Goal: Task Accomplishment & Management: Use online tool/utility

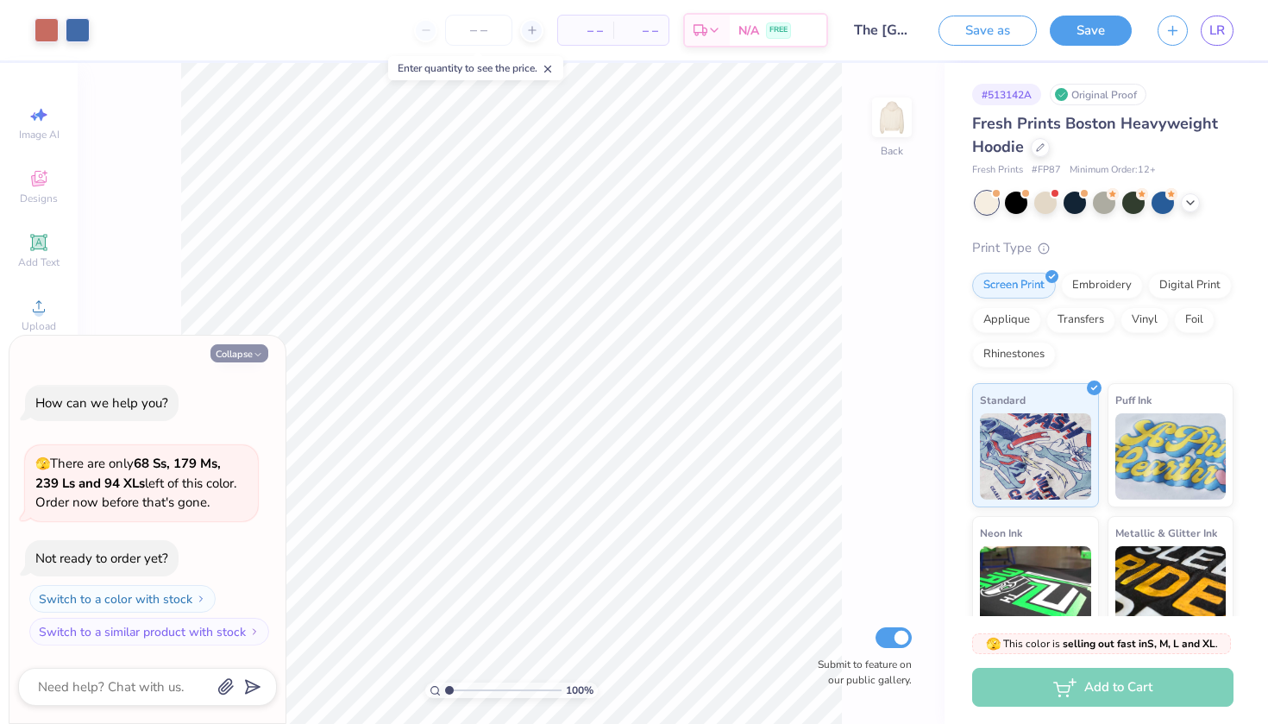
click at [255, 354] on icon "button" at bounding box center [258, 354] width 10 height 10
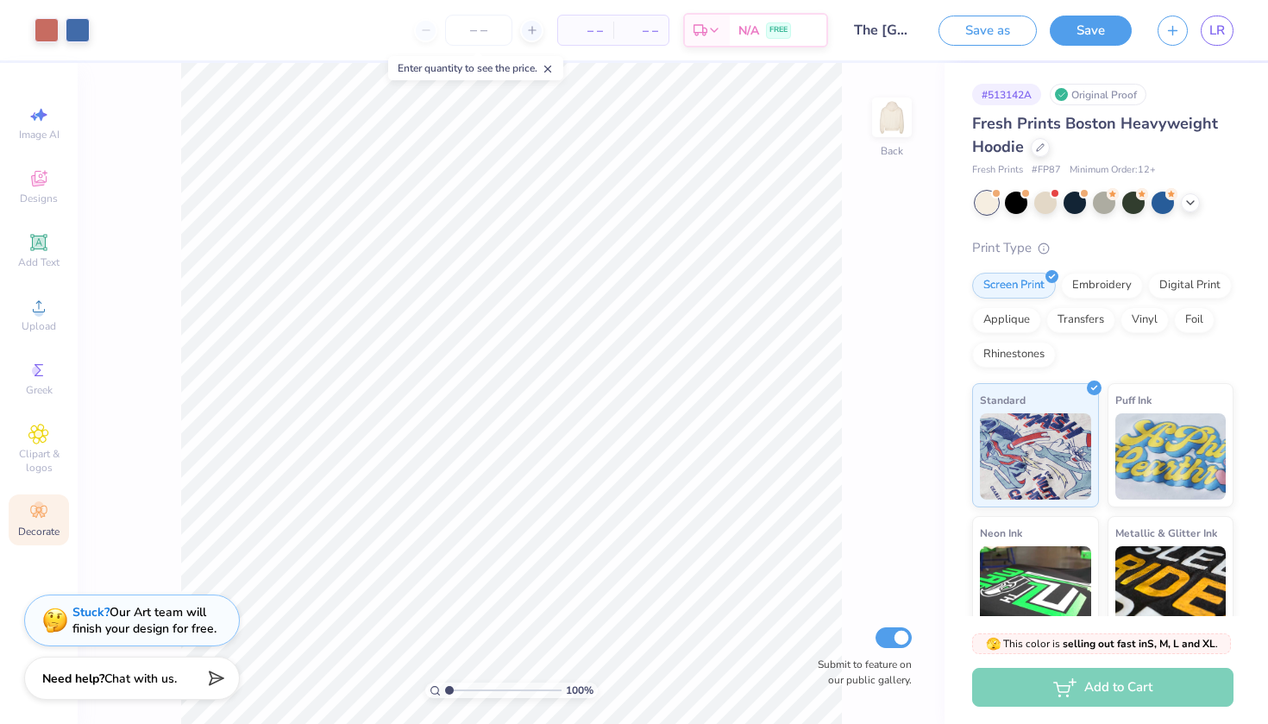
click at [43, 517] on icon at bounding box center [38, 511] width 21 height 21
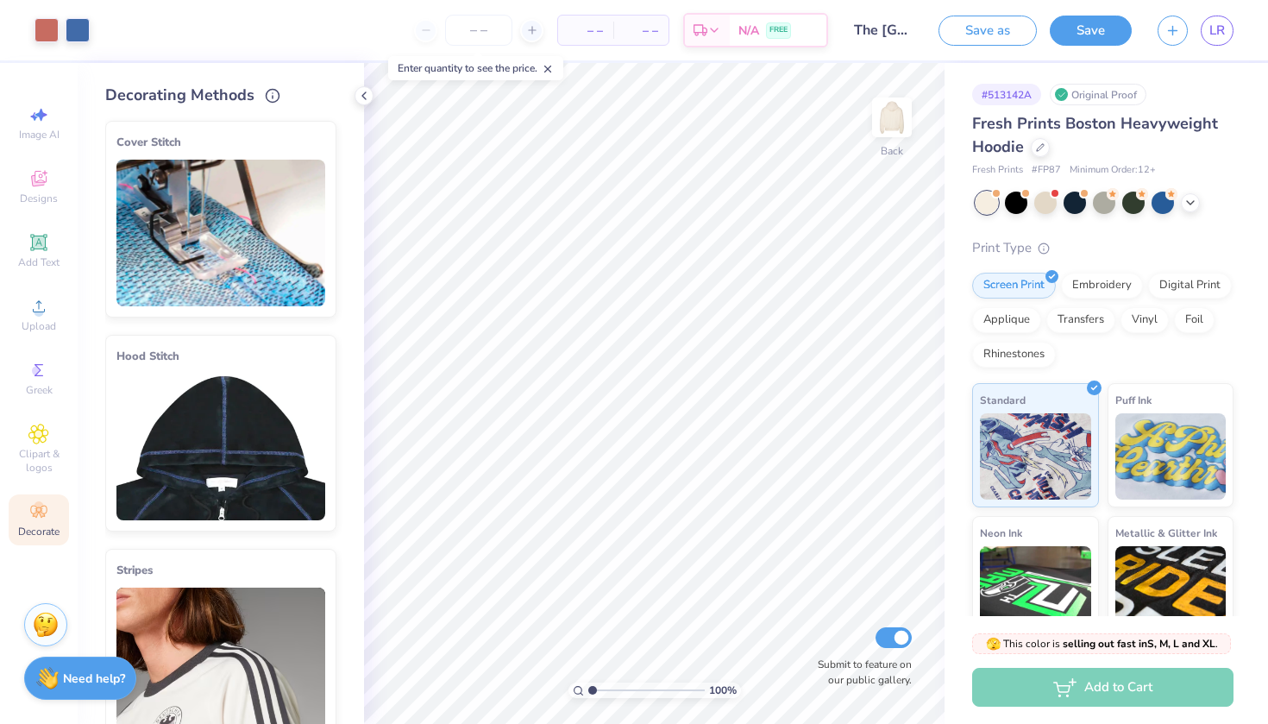
click at [229, 452] on img at bounding box center [220, 446] width 209 height 147
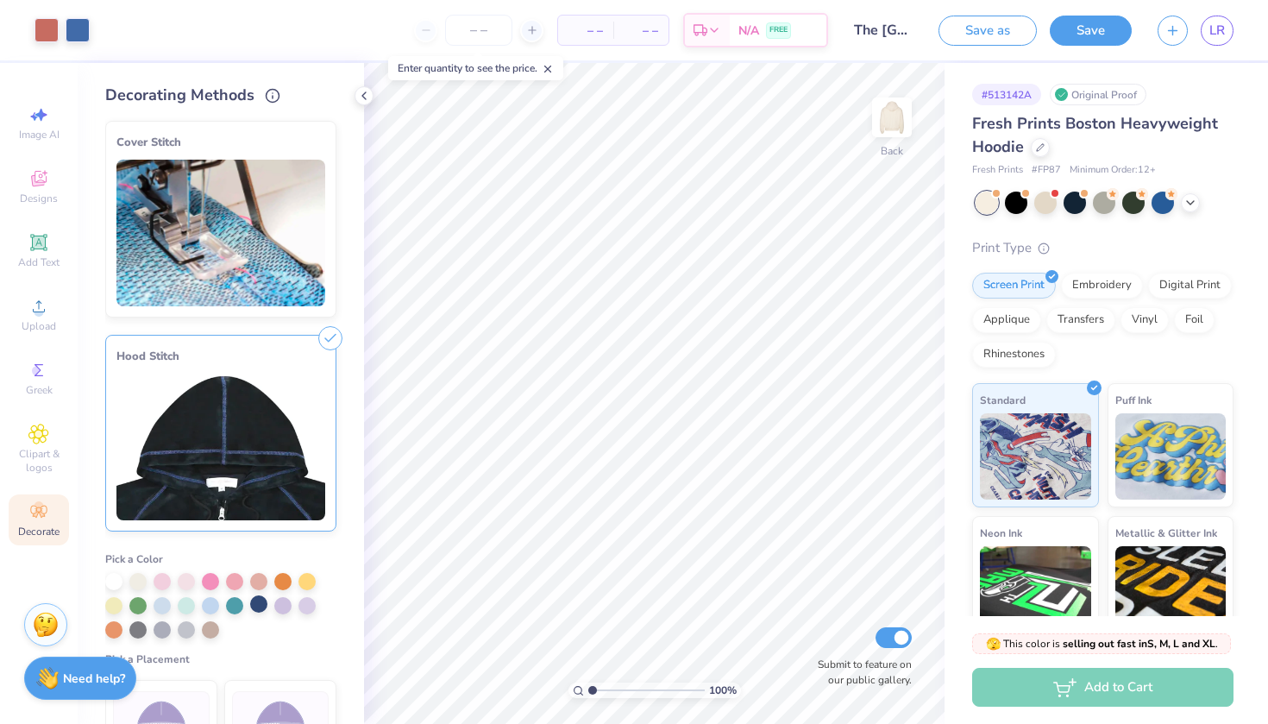
click at [258, 605] on div at bounding box center [258, 603] width 17 height 17
click at [260, 477] on img at bounding box center [220, 446] width 209 height 147
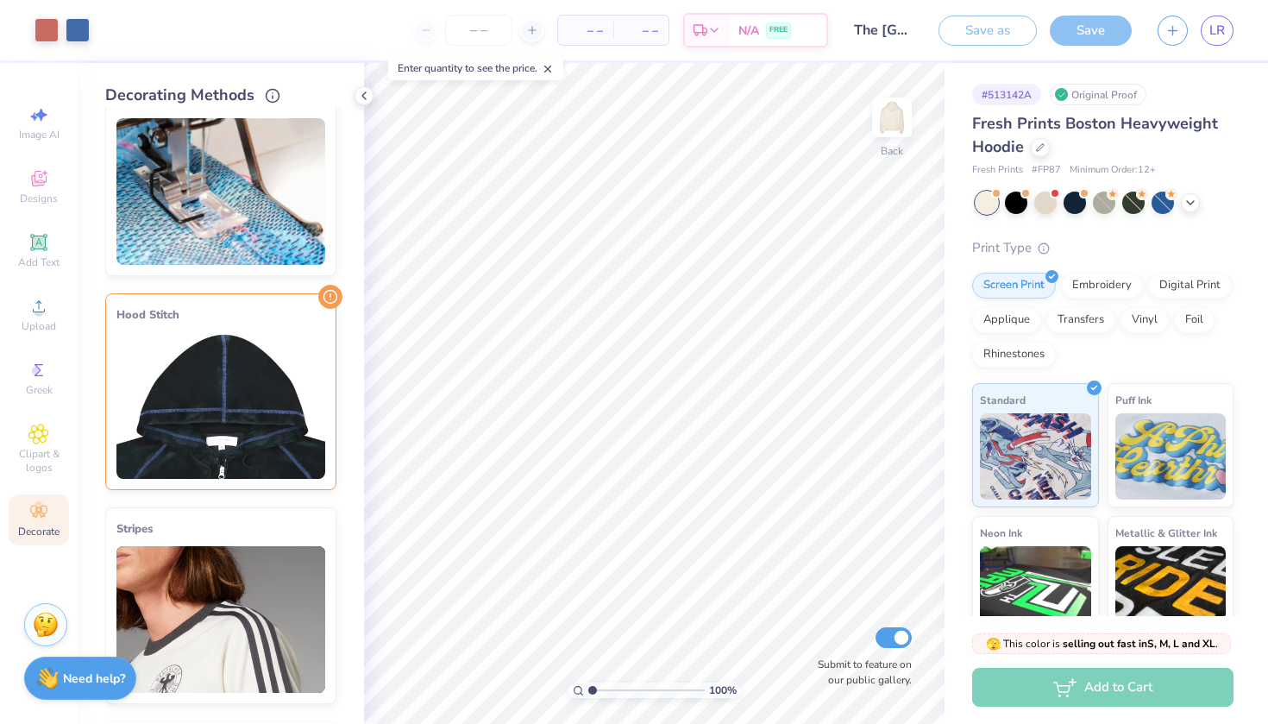
scroll to position [22, 0]
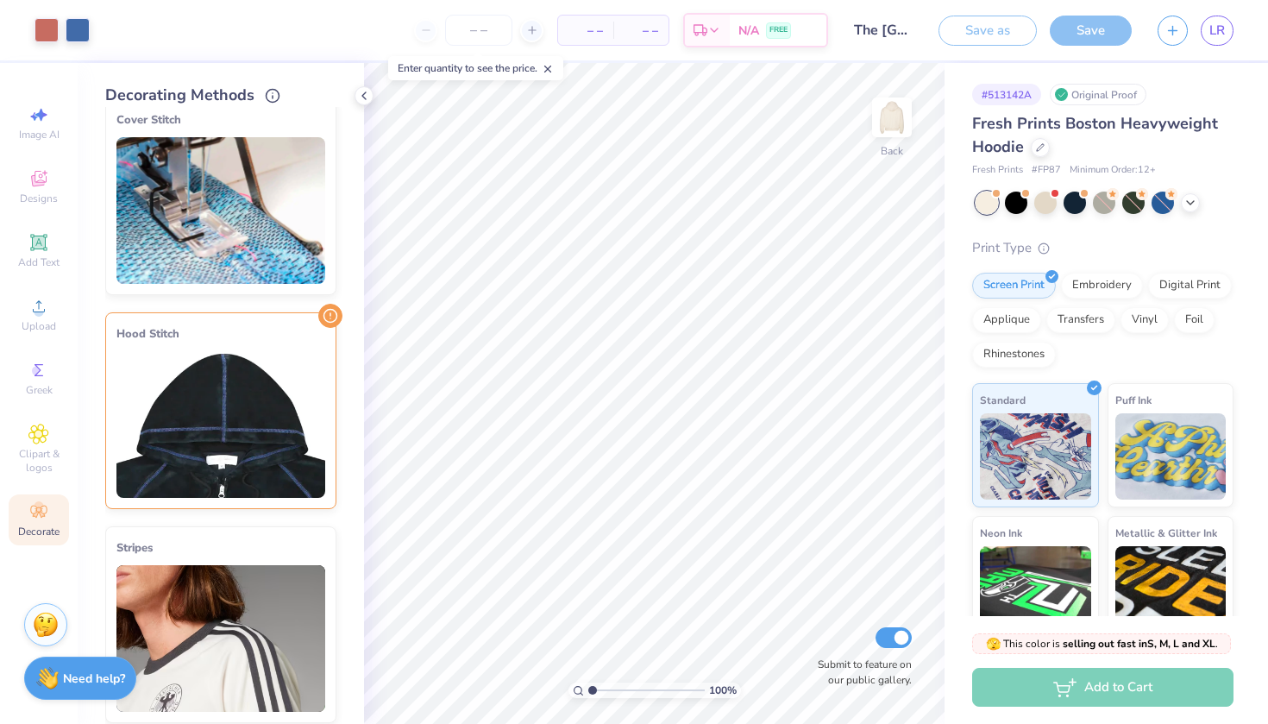
click at [207, 371] on img at bounding box center [220, 424] width 209 height 147
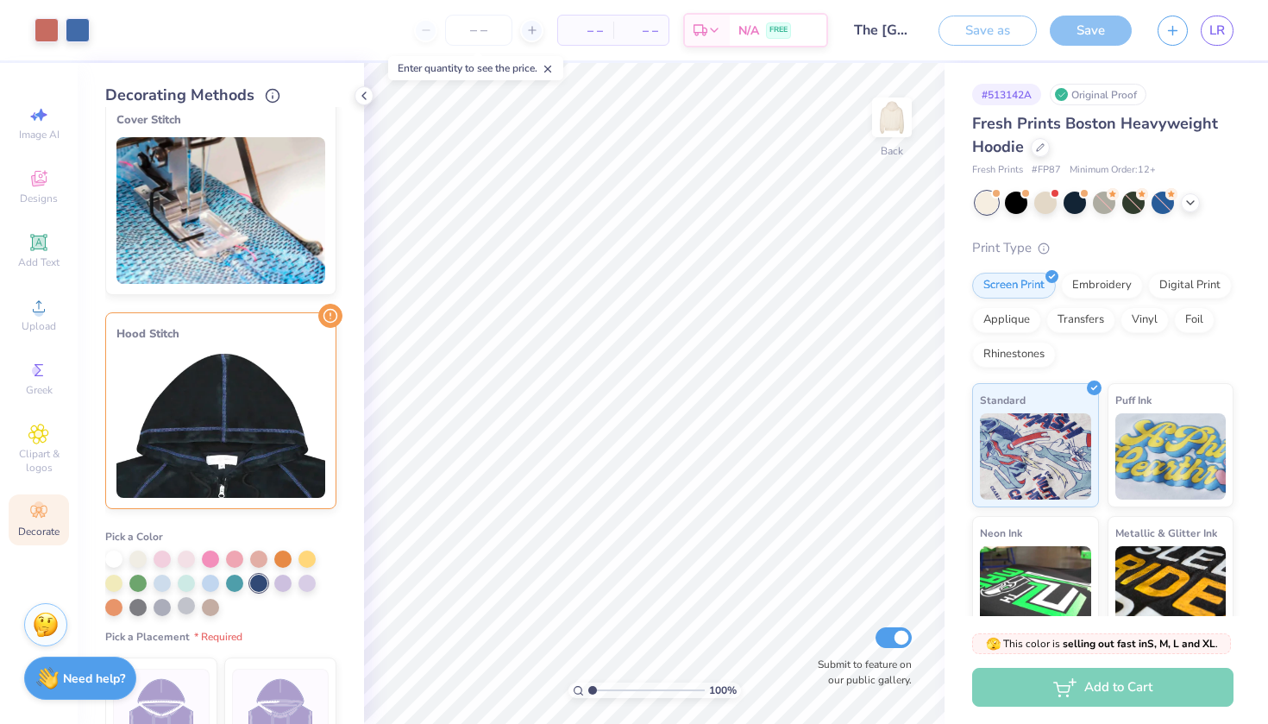
click at [186, 607] on div at bounding box center [186, 605] width 17 height 17
click at [136, 604] on div at bounding box center [137, 605] width 17 height 17
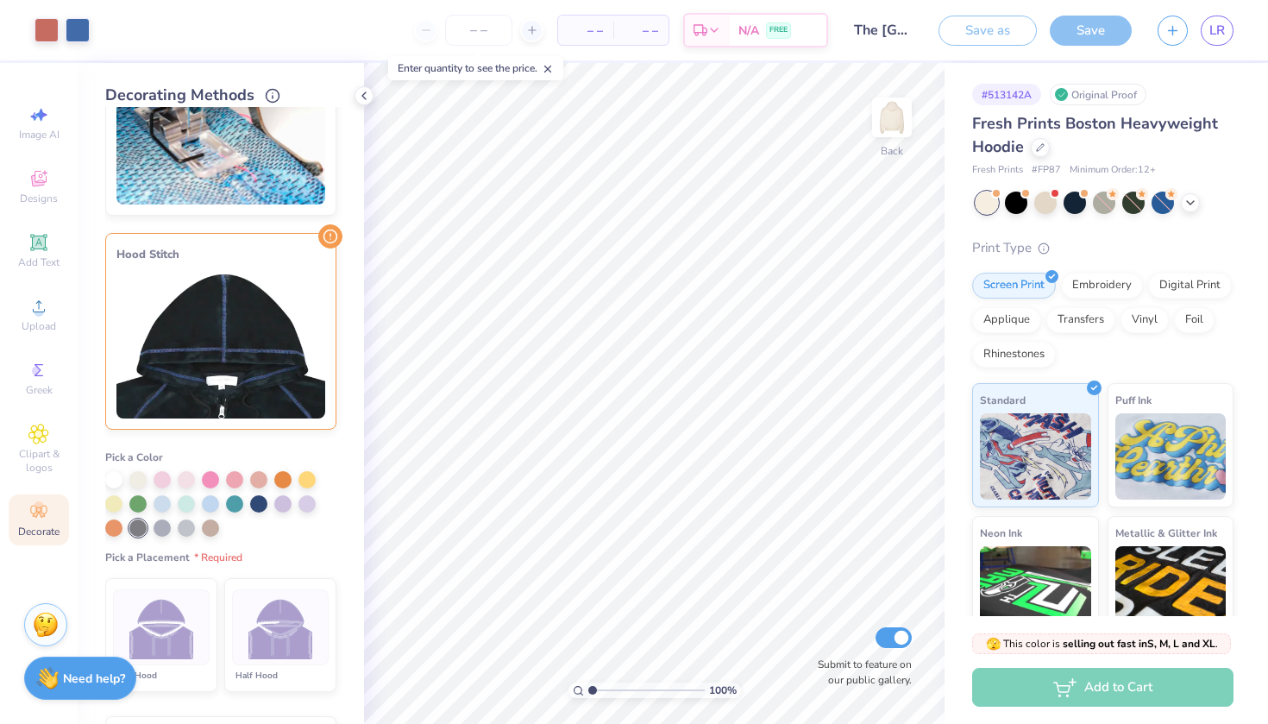
scroll to position [162, 0]
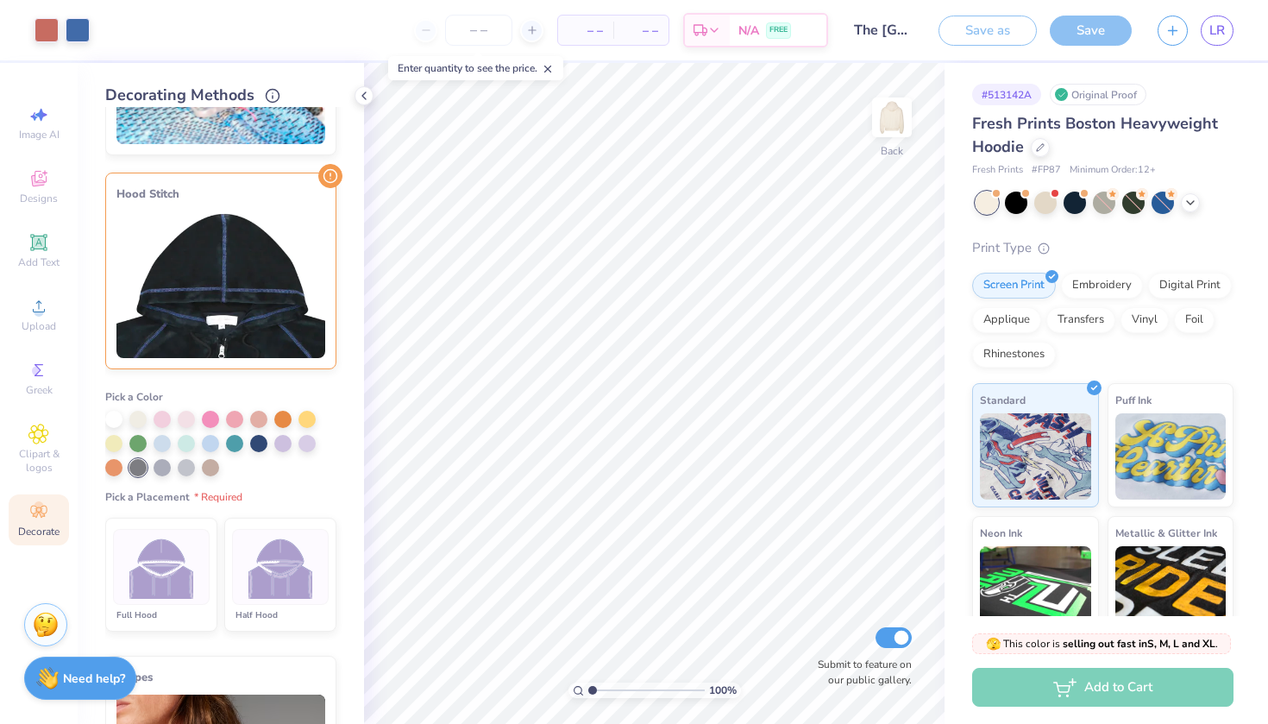
click at [178, 561] on img at bounding box center [161, 567] width 65 height 65
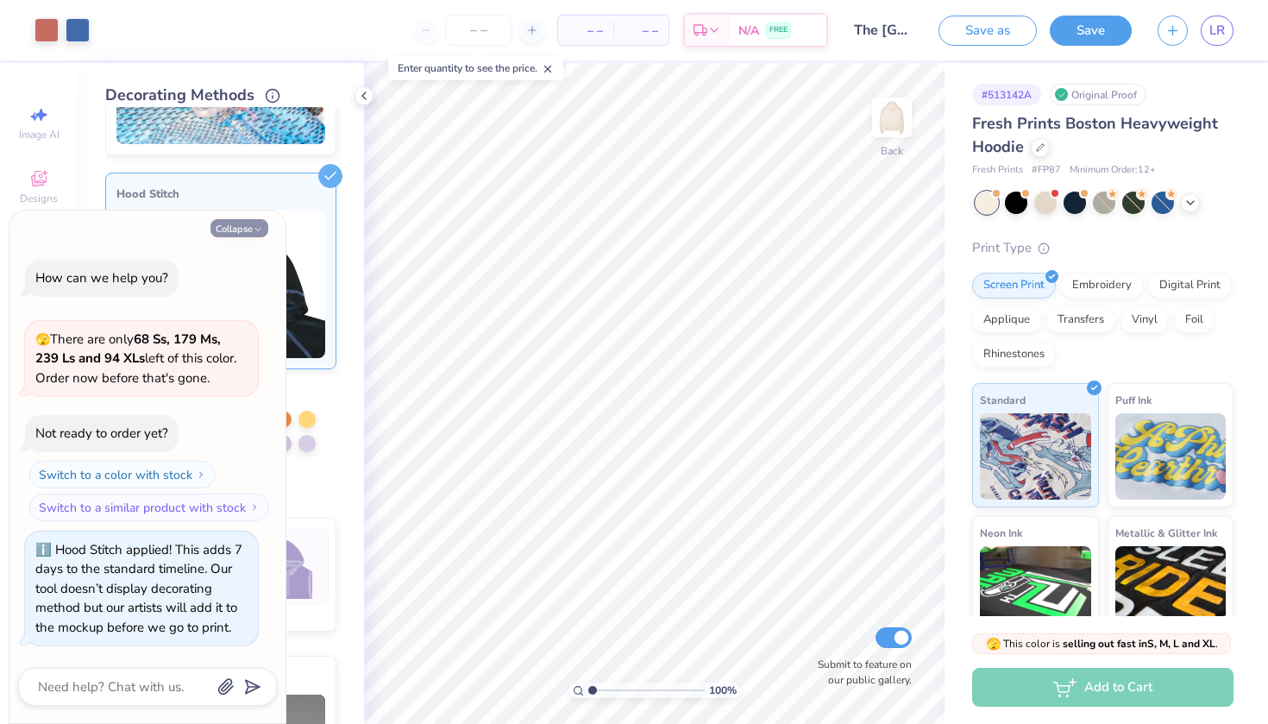
click at [262, 229] on icon "button" at bounding box center [258, 229] width 10 height 10
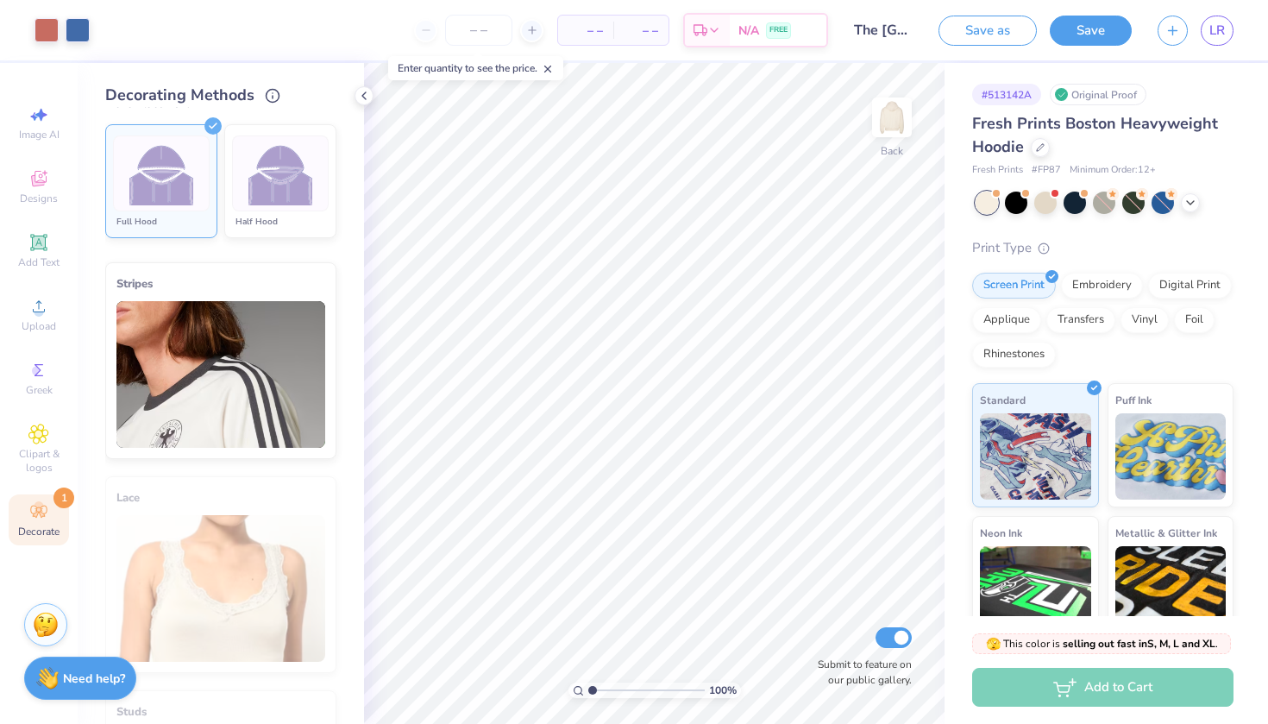
scroll to position [558, 0]
click at [364, 92] on icon at bounding box center [364, 96] width 14 height 14
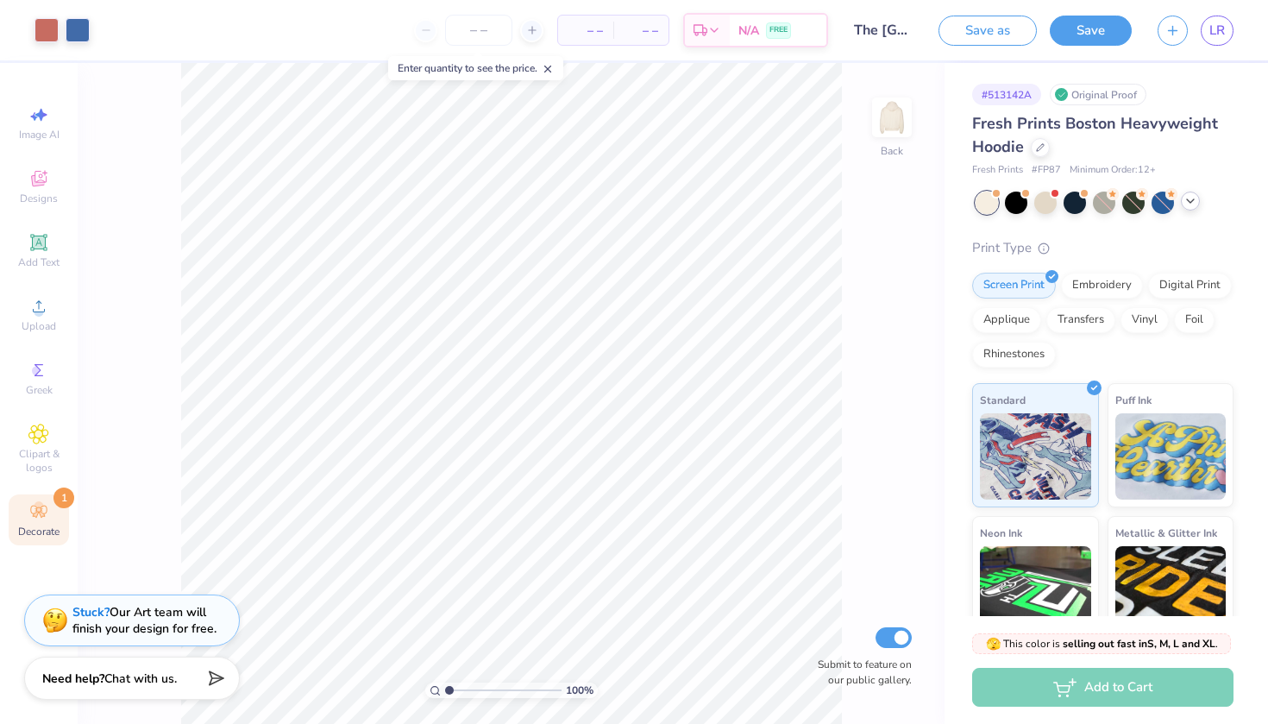
click at [1194, 203] on icon at bounding box center [1190, 201] width 14 height 14
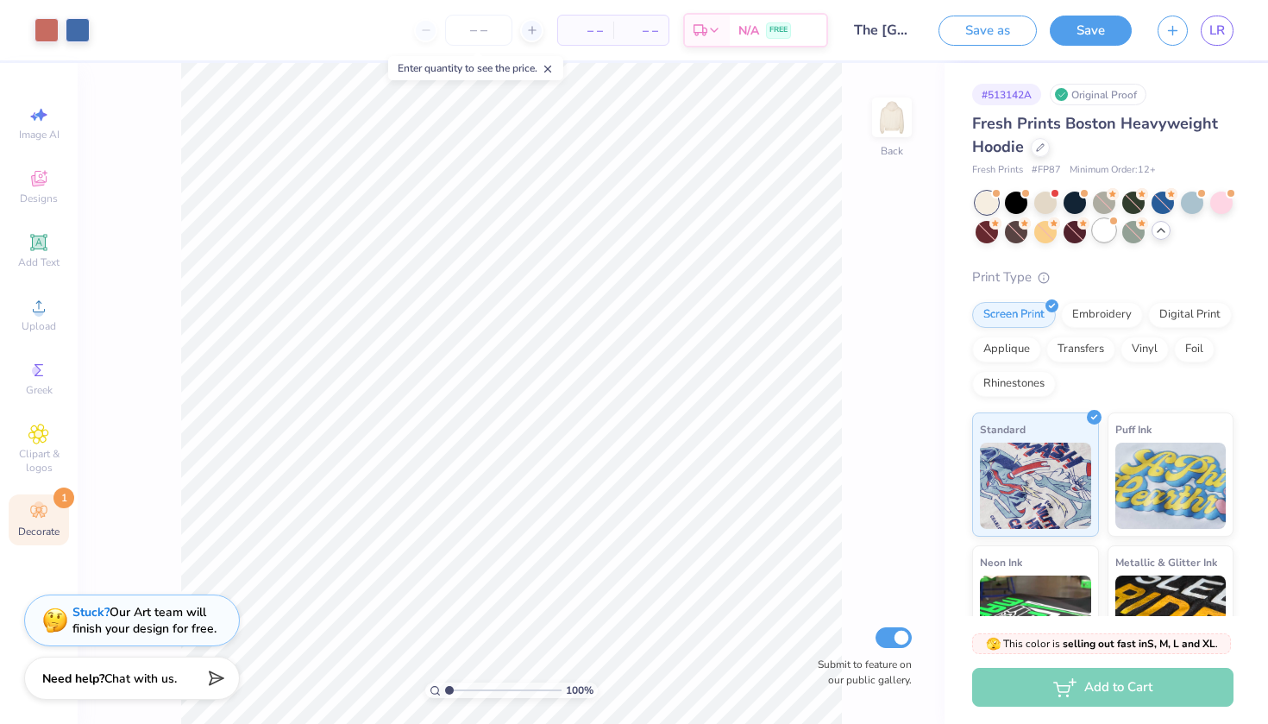
click at [1109, 230] on div at bounding box center [1104, 230] width 22 height 22
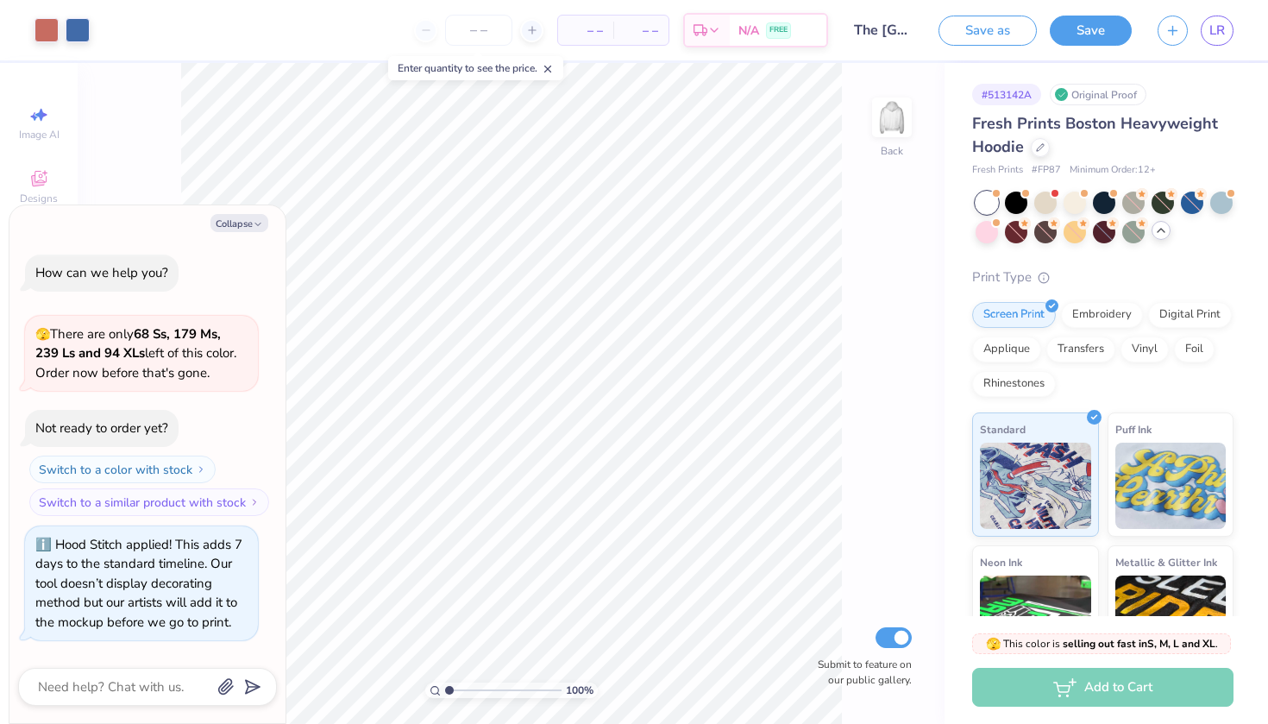
scroll to position [213, 0]
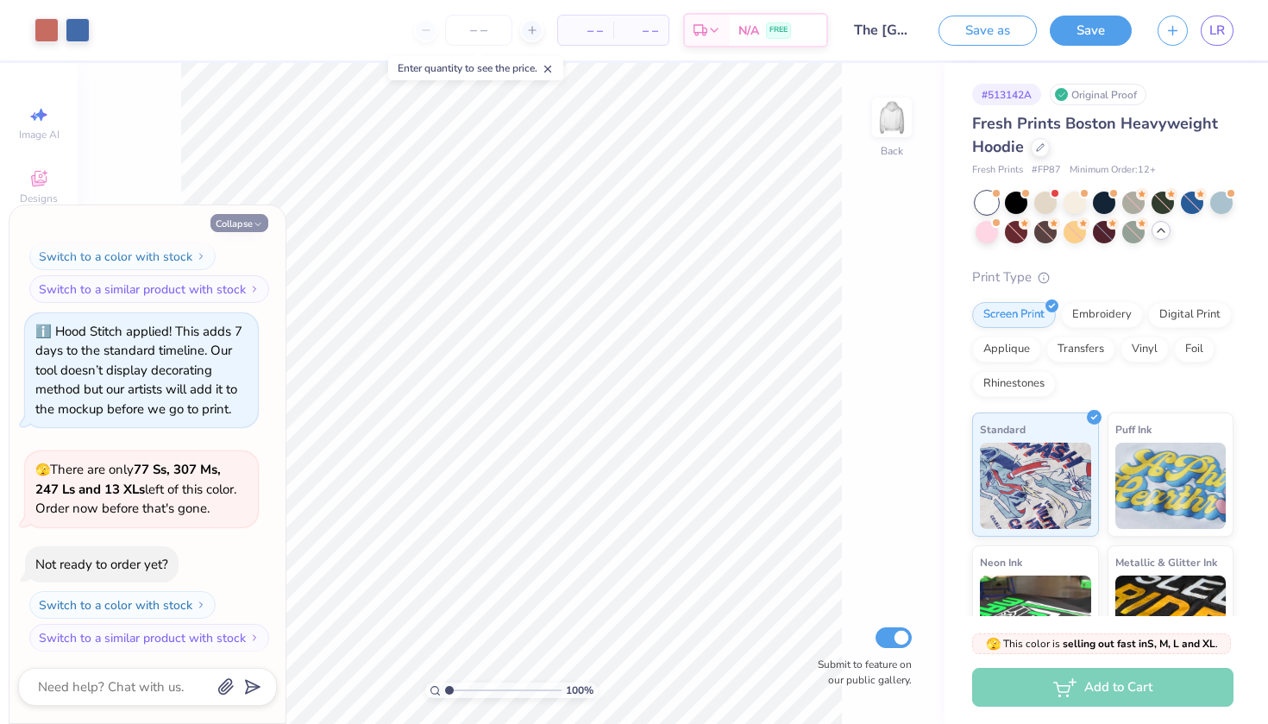
click at [250, 226] on button "Collapse" at bounding box center [239, 223] width 58 height 18
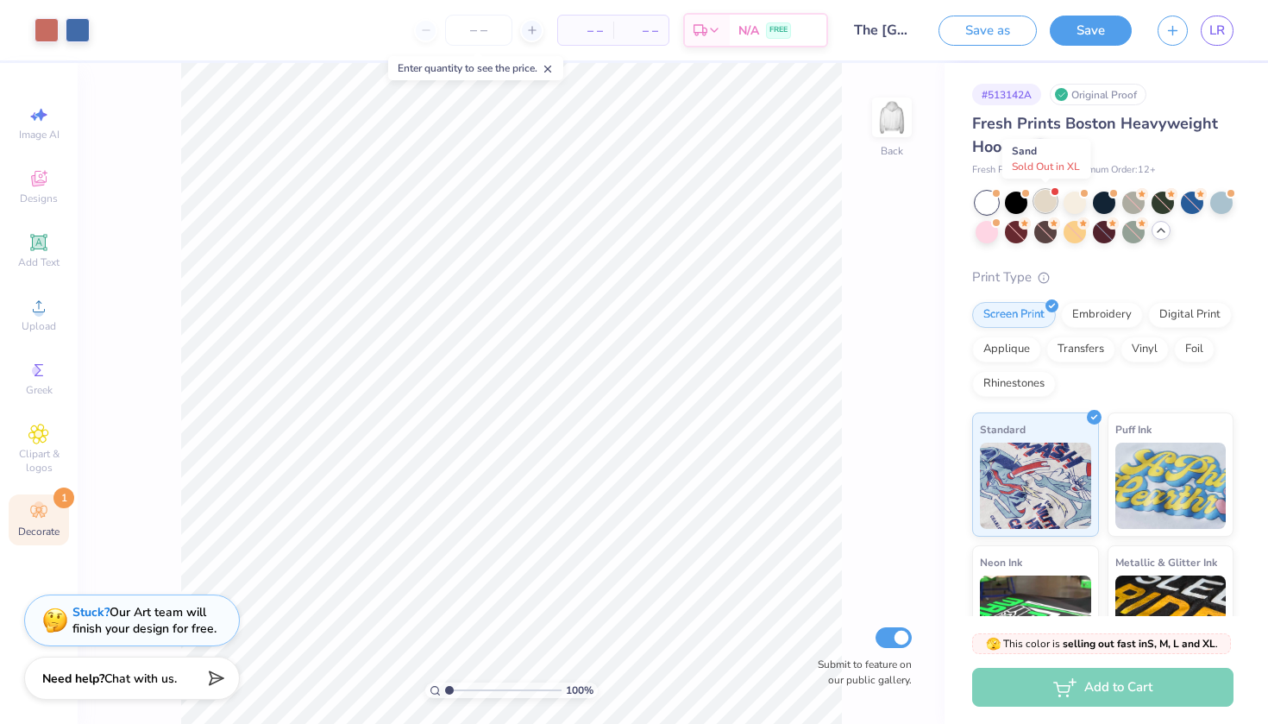
click at [1043, 201] on div at bounding box center [1045, 201] width 22 height 22
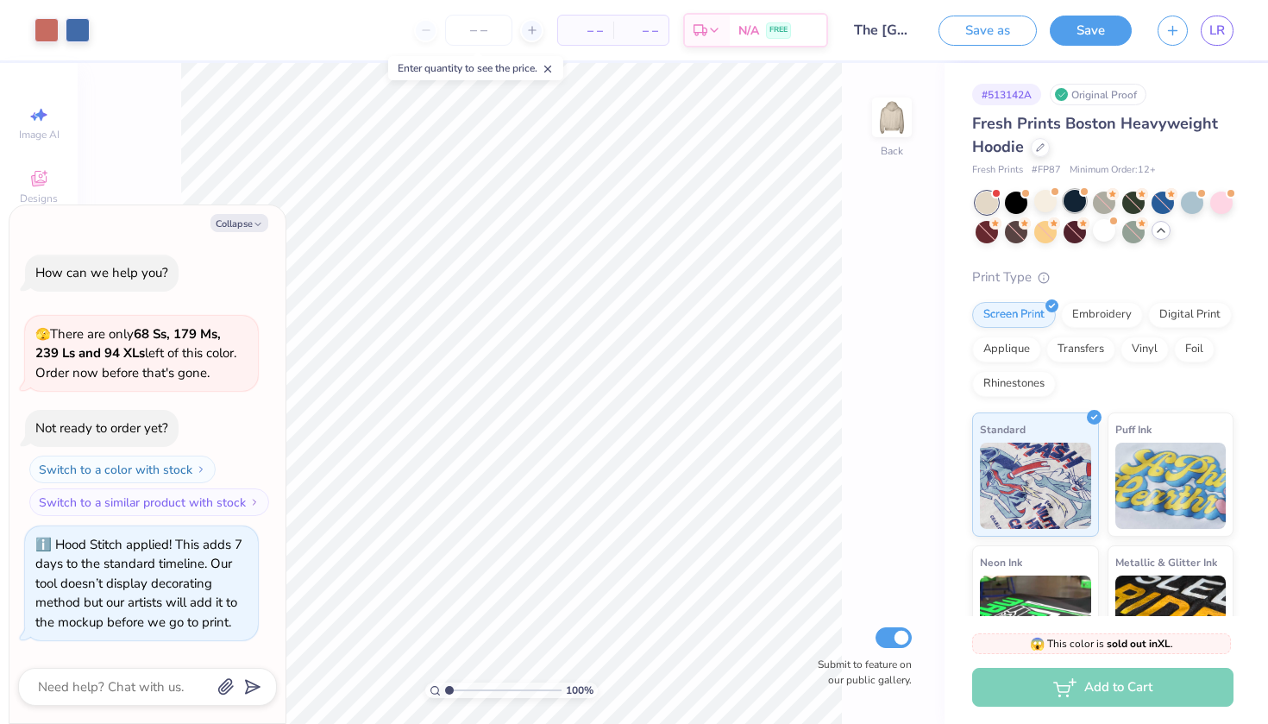
scroll to position [455, 0]
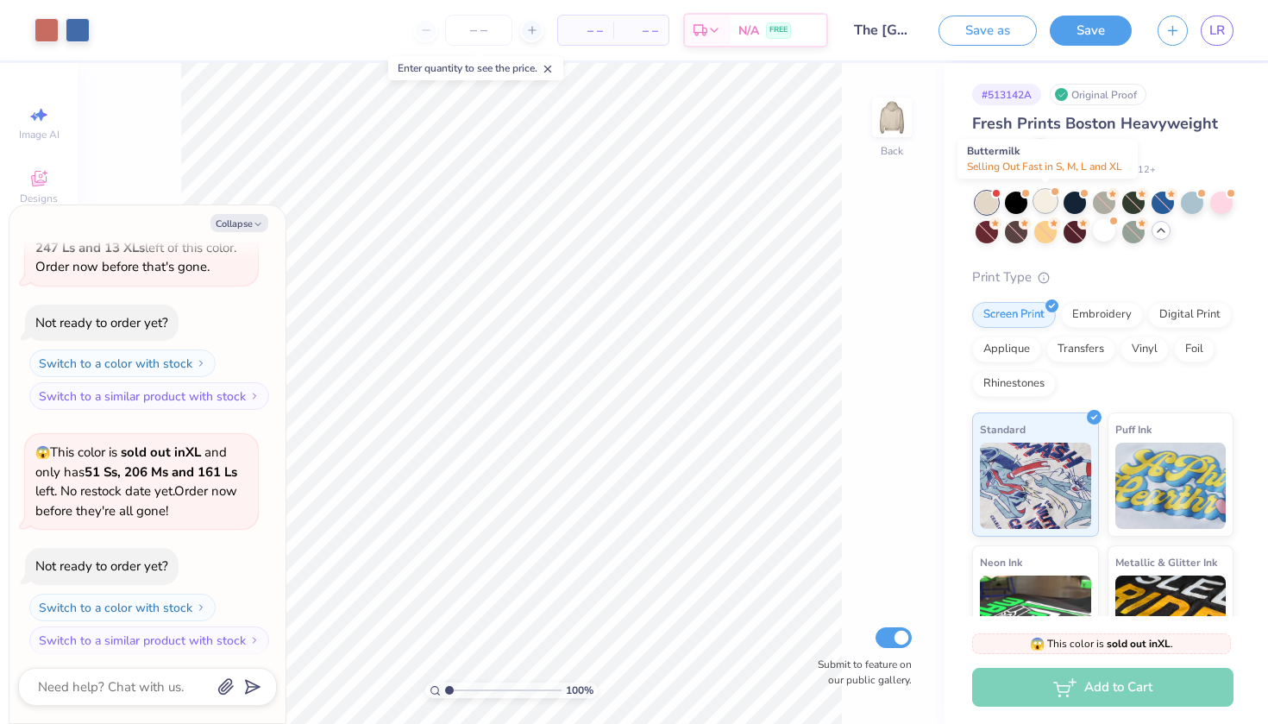
click at [1037, 204] on div at bounding box center [1045, 201] width 22 height 22
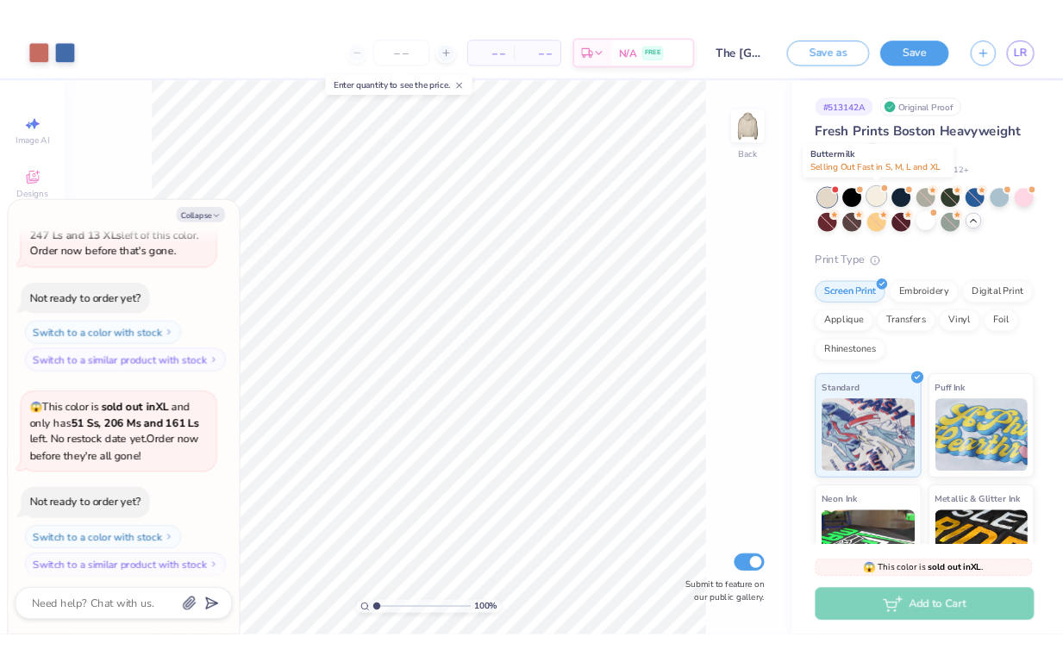
scroll to position [677, 0]
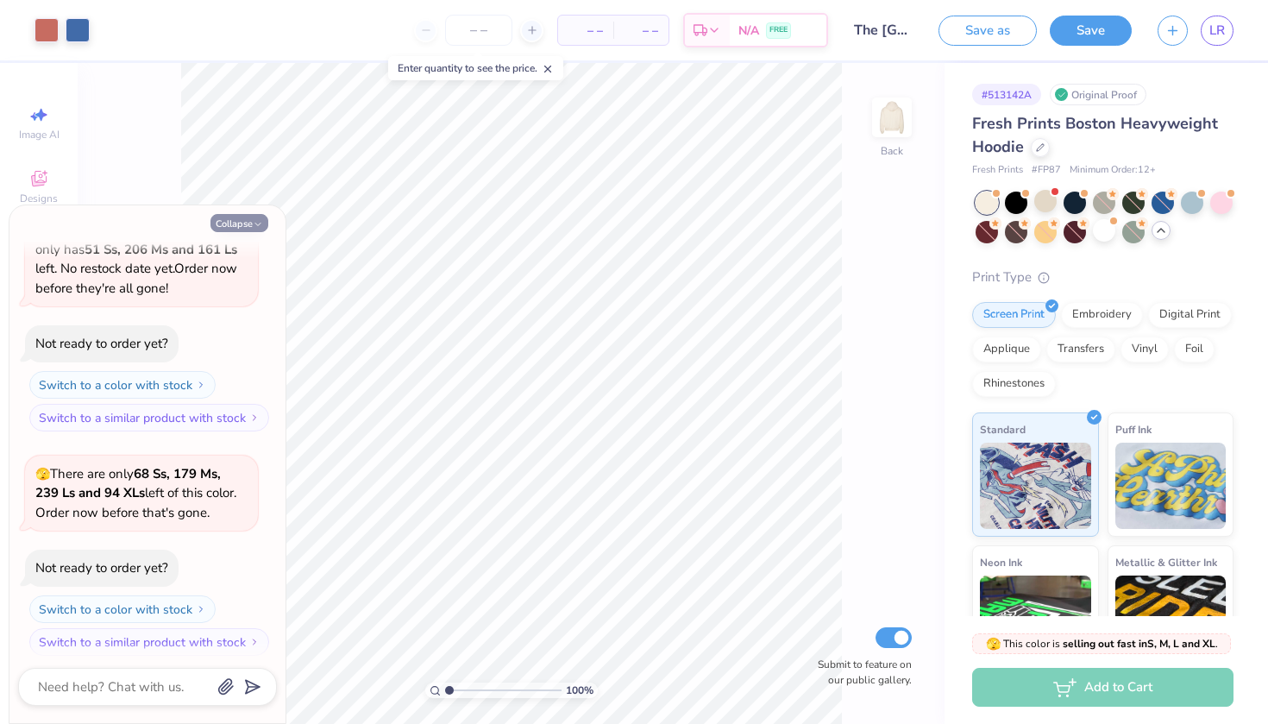
click at [257, 220] on icon "button" at bounding box center [258, 224] width 10 height 10
type textarea "x"
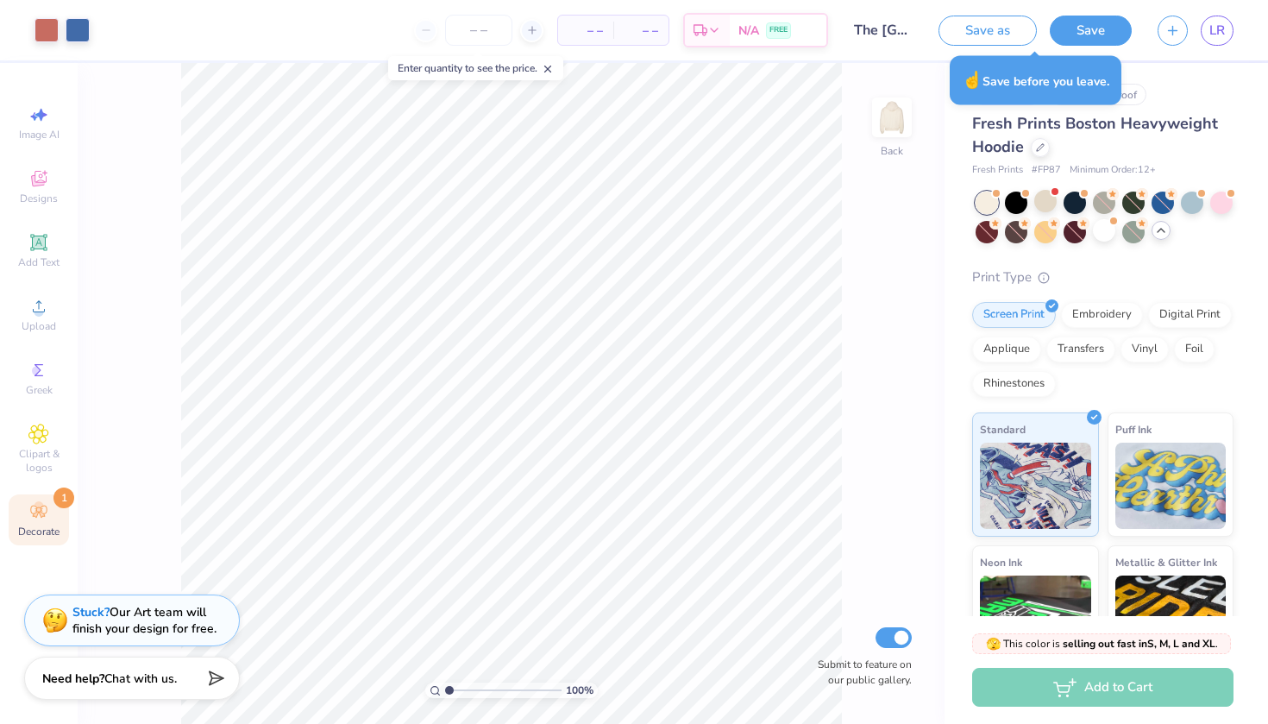
click at [1195, 28] on div "LR" at bounding box center [1195, 31] width 76 height 30
click at [1226, 28] on link "LR" at bounding box center [1217, 31] width 33 height 30
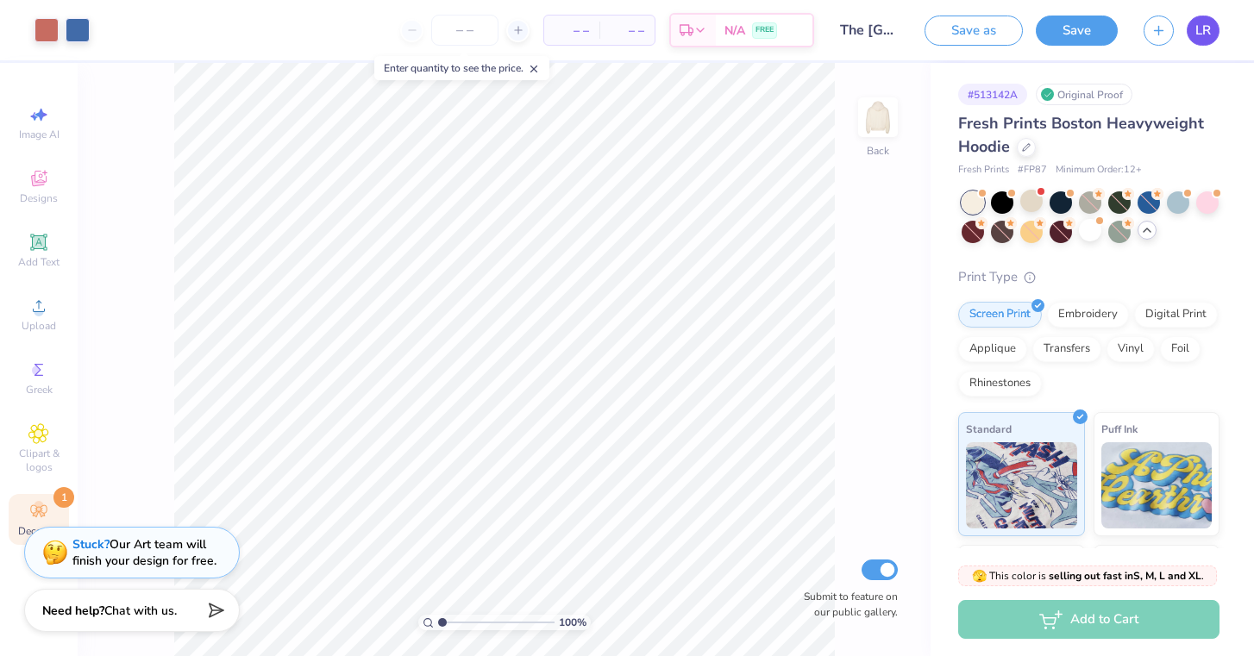
click at [1207, 38] on span "LR" at bounding box center [1203, 31] width 16 height 20
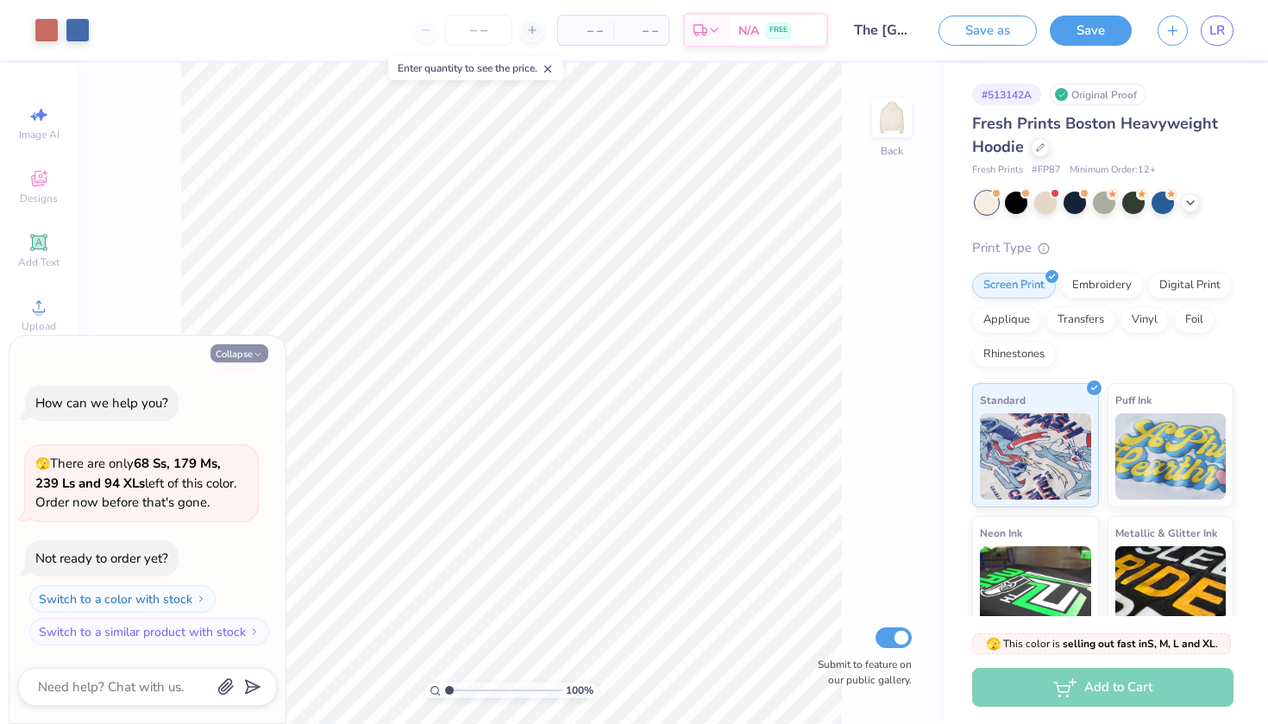
click at [238, 354] on button "Collapse" at bounding box center [239, 353] width 58 height 18
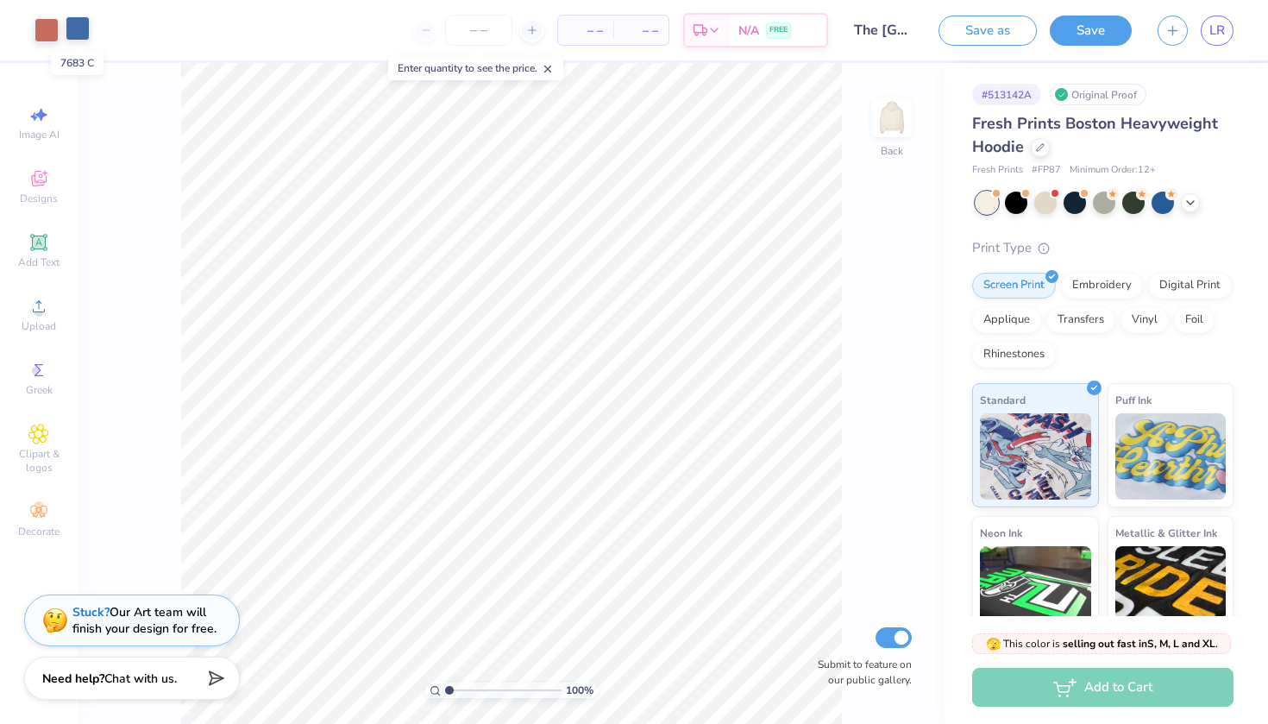
click at [75, 31] on div at bounding box center [78, 28] width 24 height 24
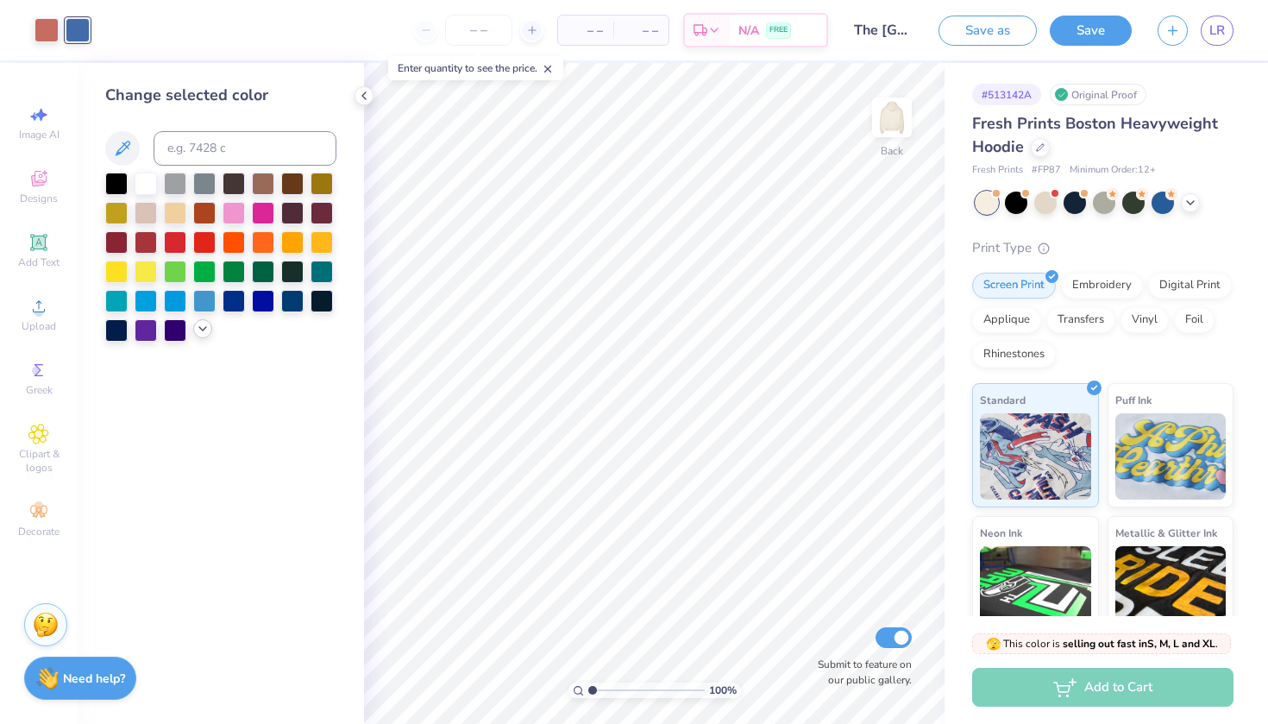
click at [201, 334] on icon at bounding box center [203, 329] width 14 height 14
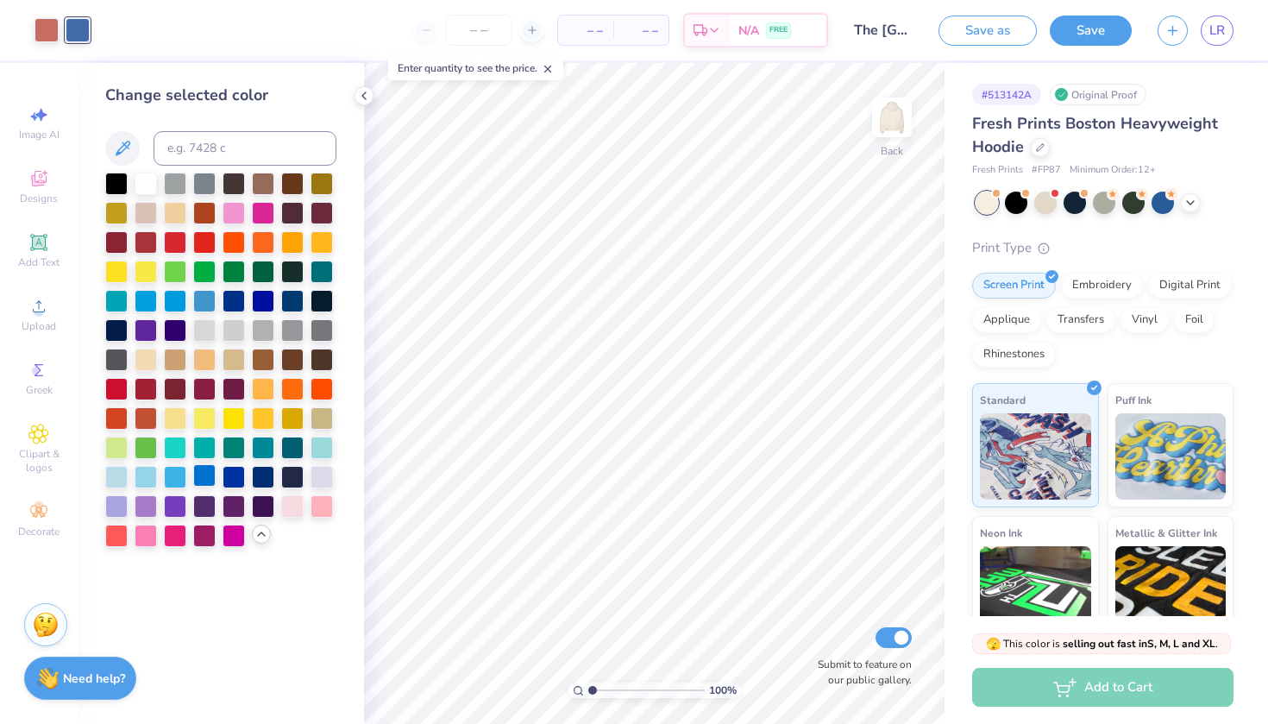
click at [203, 476] on div at bounding box center [204, 475] width 22 height 22
click at [820, 606] on icon at bounding box center [821, 601] width 17 height 17
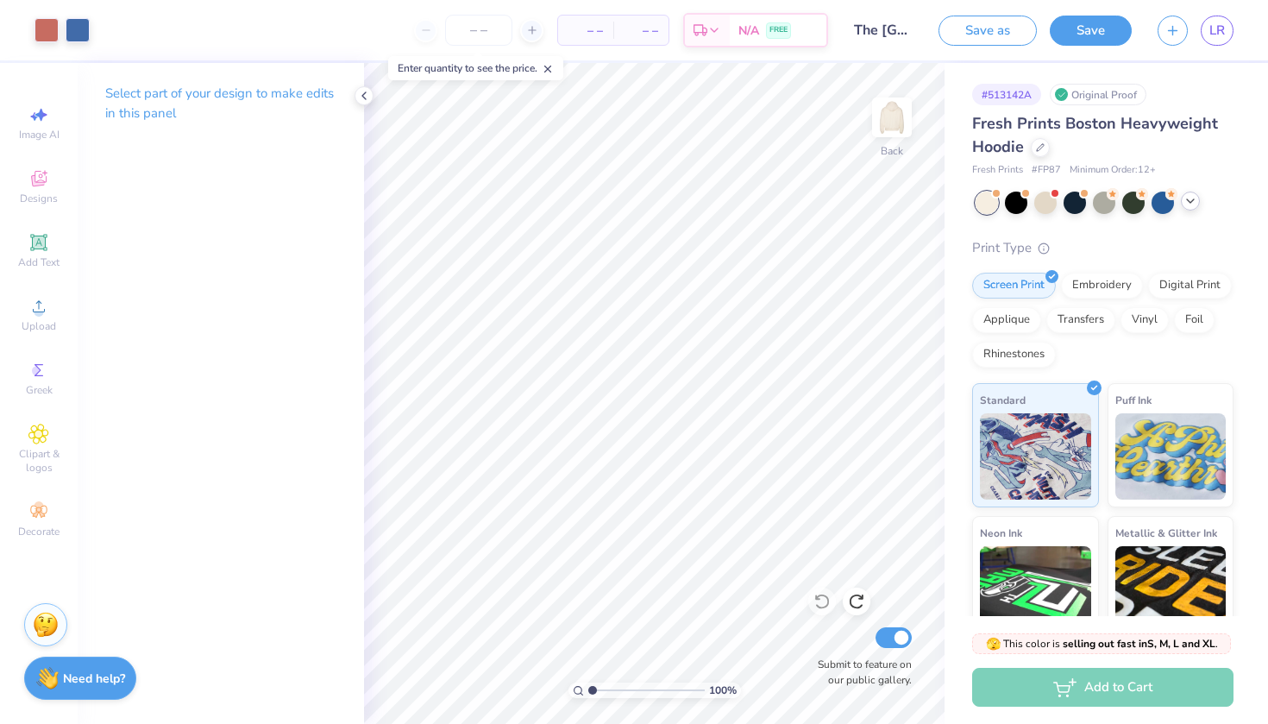
click at [1194, 201] on icon at bounding box center [1190, 201] width 14 height 14
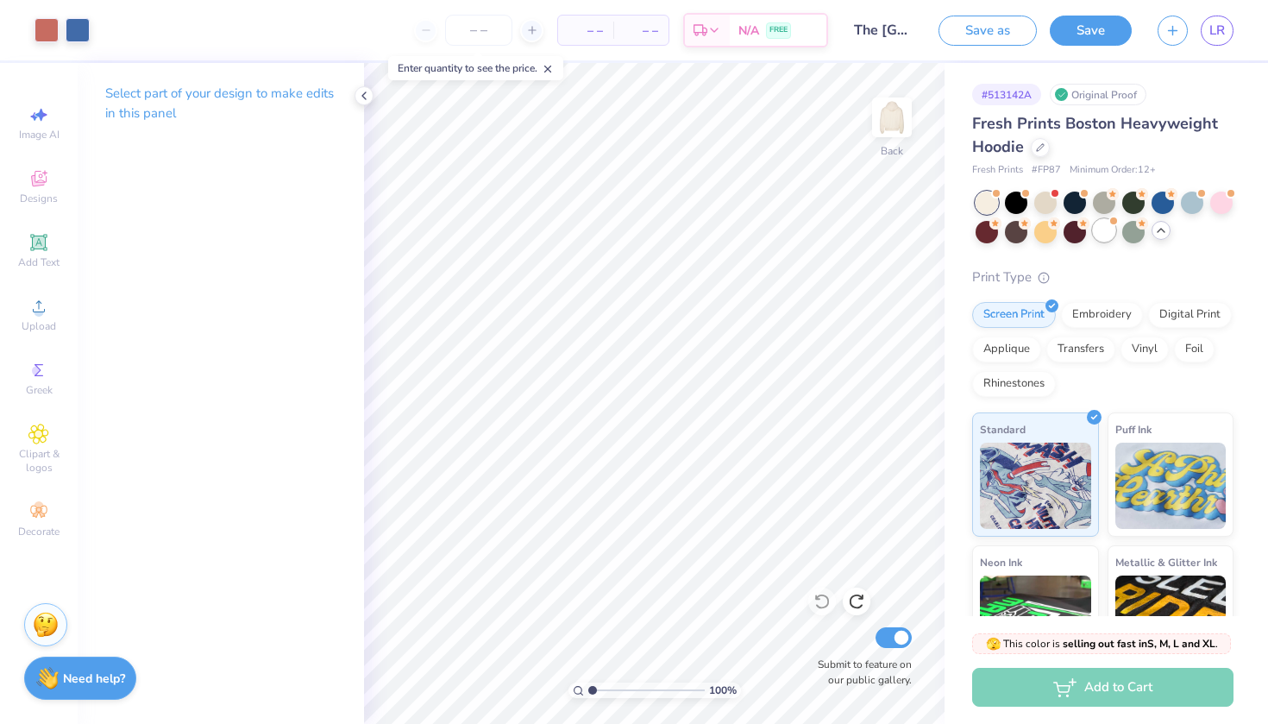
click at [1105, 236] on div at bounding box center [1104, 230] width 22 height 22
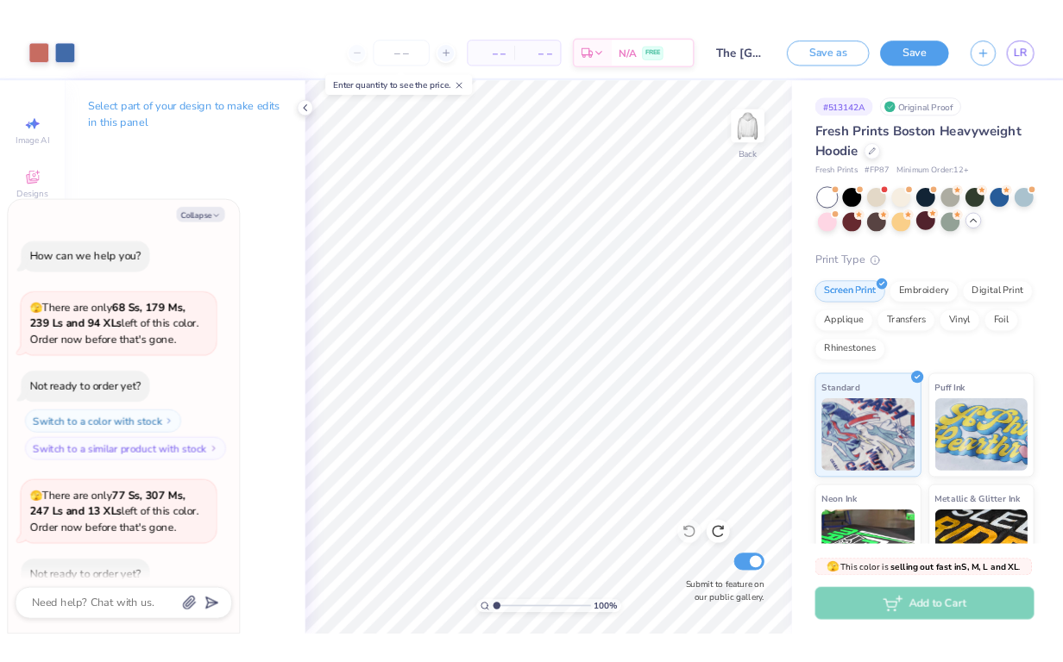
scroll to position [91, 0]
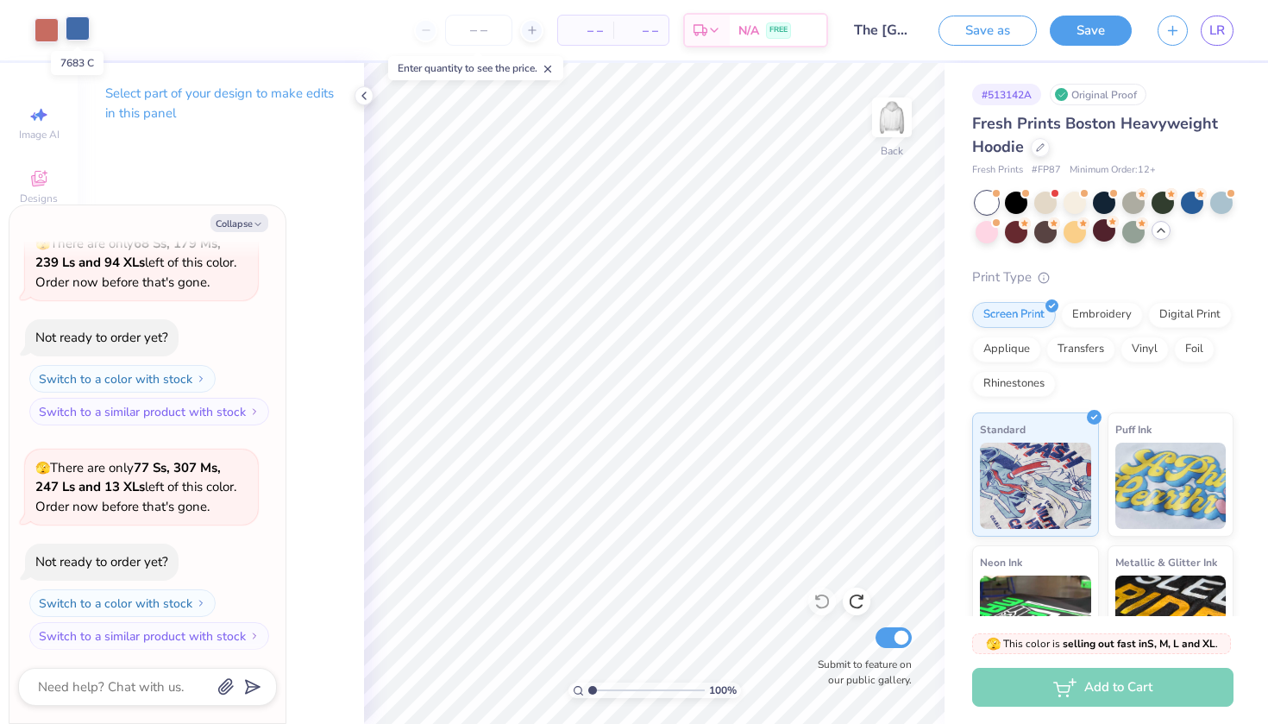
click at [75, 34] on div at bounding box center [78, 28] width 24 height 24
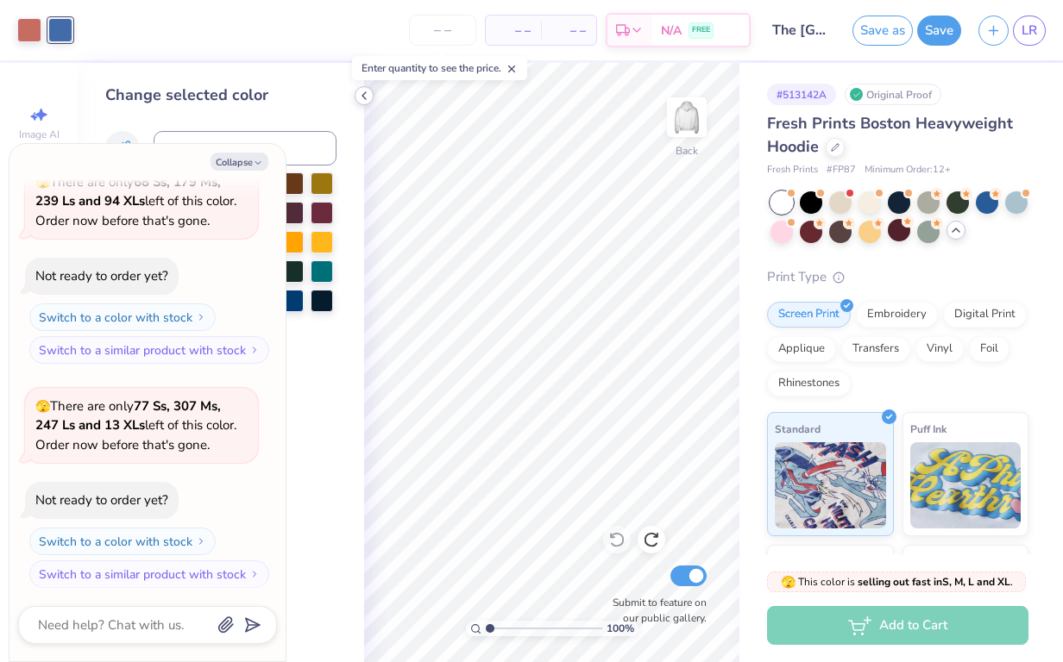
click at [361, 97] on icon at bounding box center [364, 96] width 14 height 14
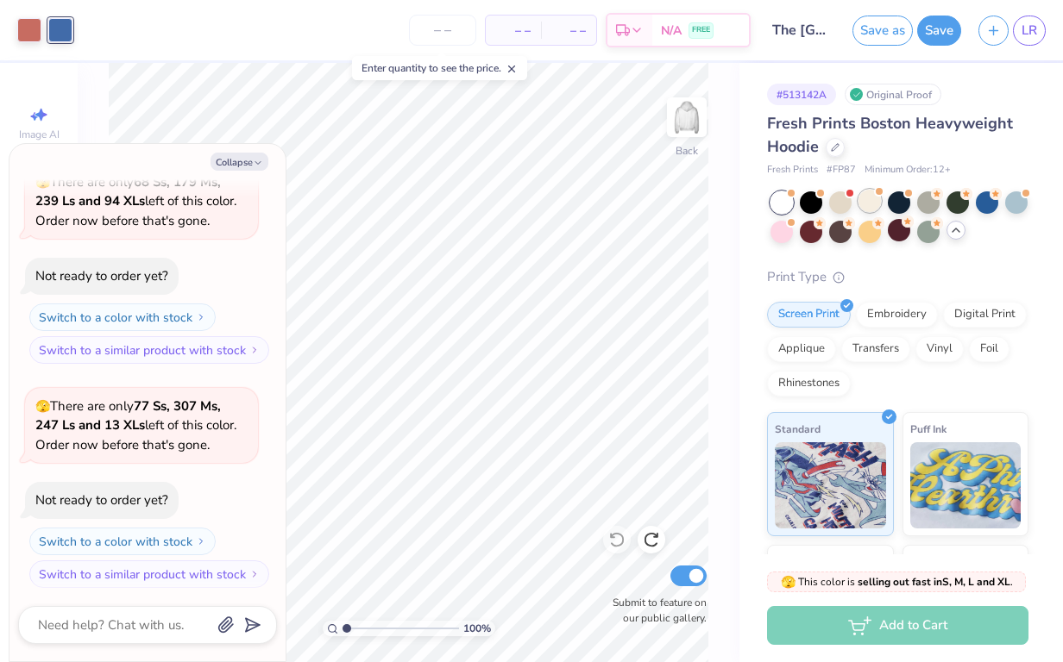
click at [873, 199] on div at bounding box center [869, 201] width 22 height 22
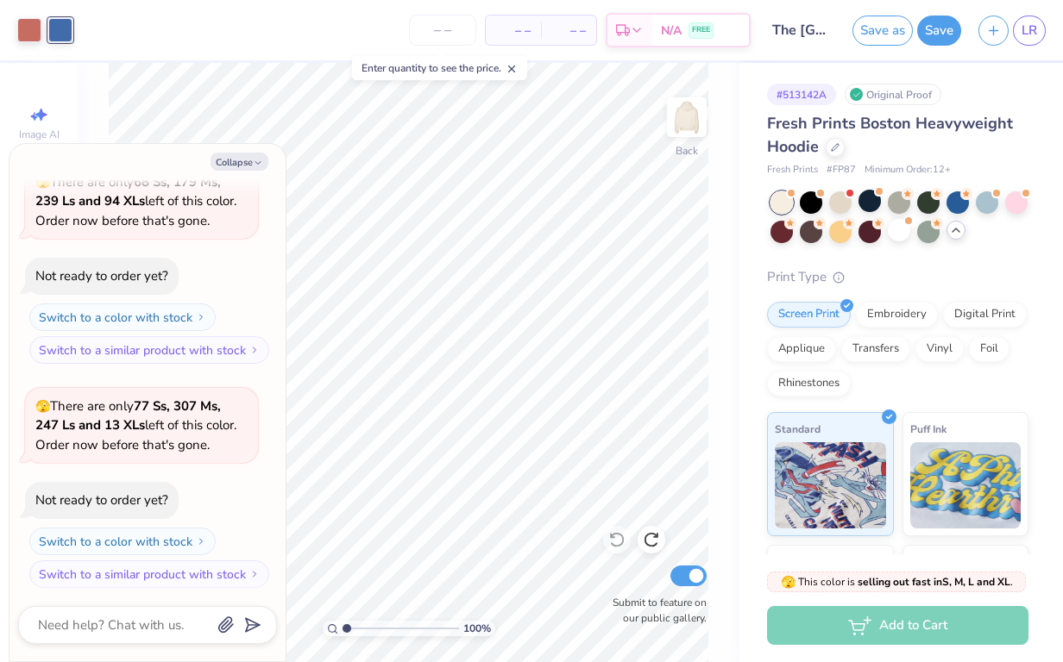
scroll to position [313, 0]
click at [253, 166] on icon "button" at bounding box center [258, 163] width 10 height 10
type textarea "x"
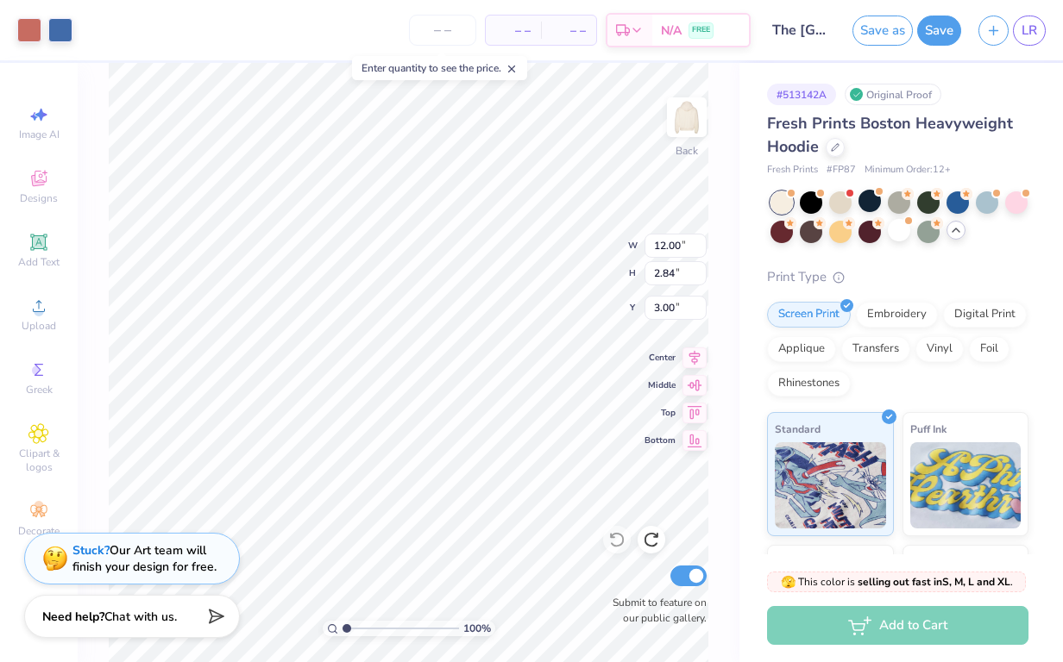
type input "14.23"
type input "3.37"
type input "3.00"
type input "3.72"
click at [894, 233] on div at bounding box center [898, 230] width 22 height 22
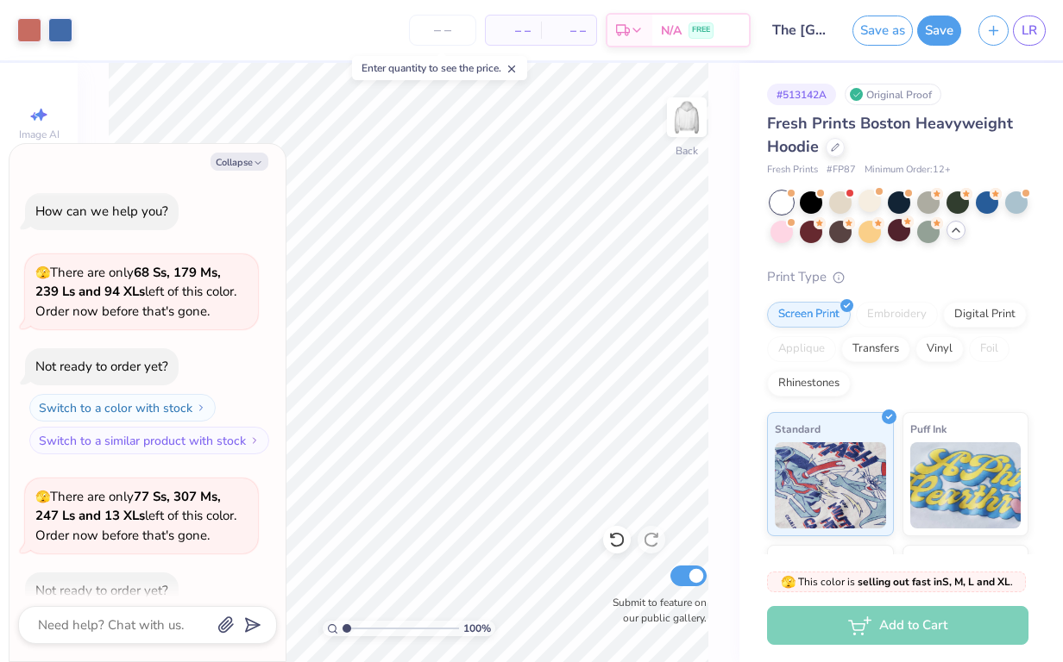
scroll to position [536, 0]
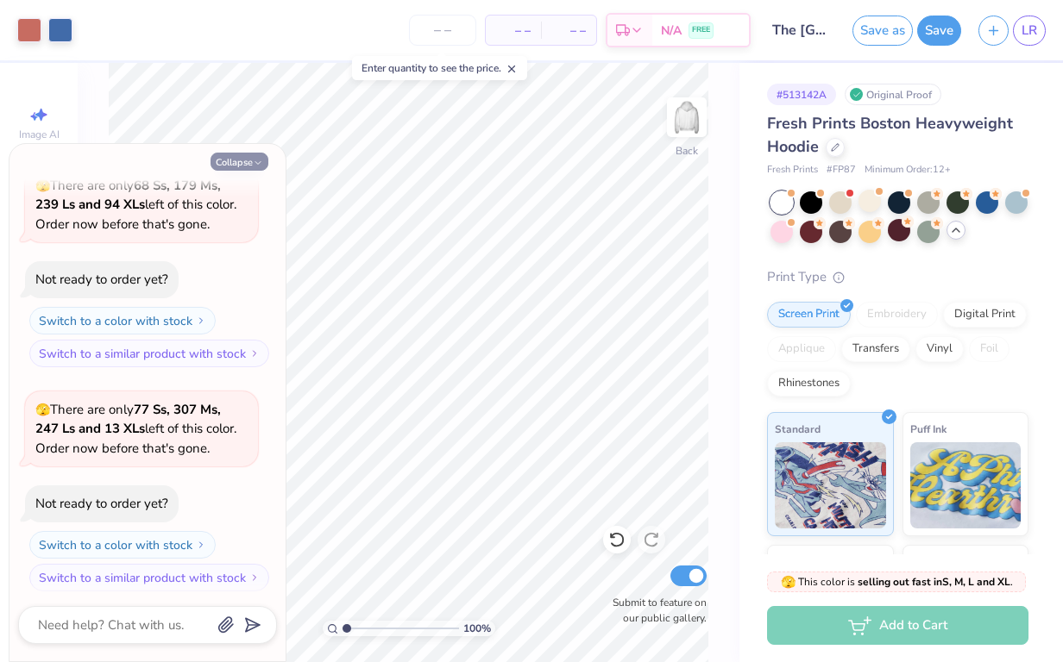
click at [257, 162] on icon "button" at bounding box center [258, 163] width 10 height 10
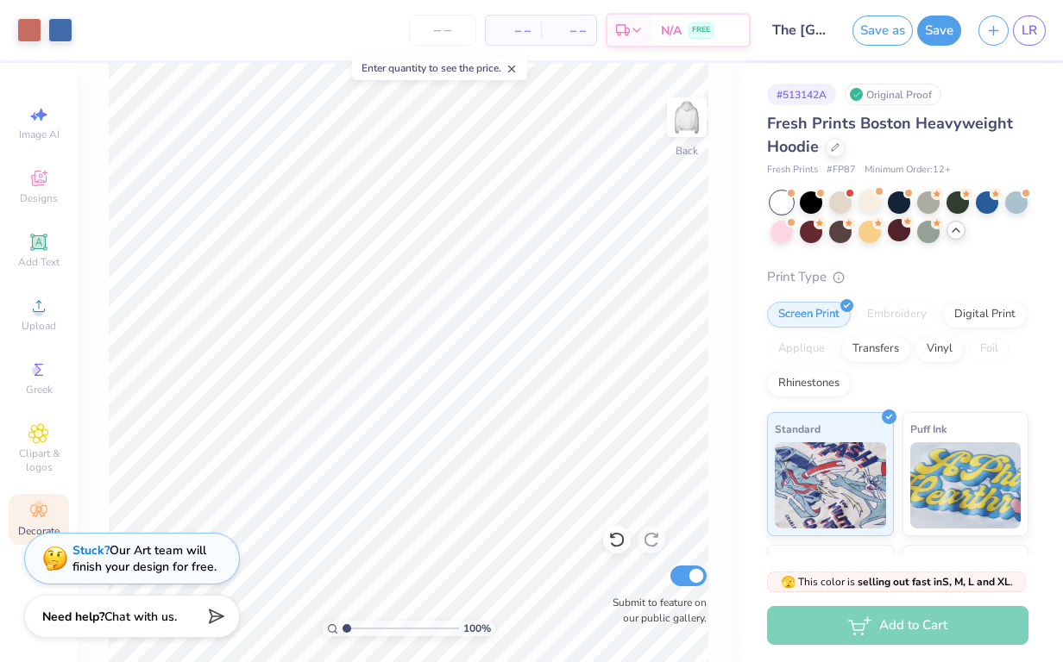
click at [47, 517] on icon at bounding box center [38, 511] width 21 height 21
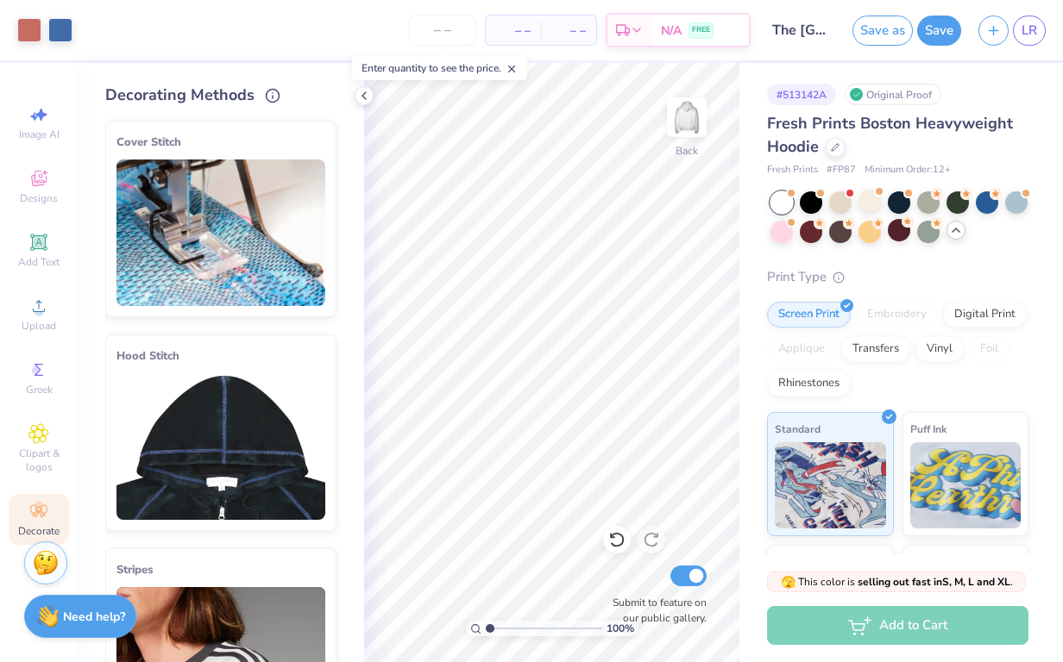
click at [214, 425] on img at bounding box center [220, 446] width 209 height 147
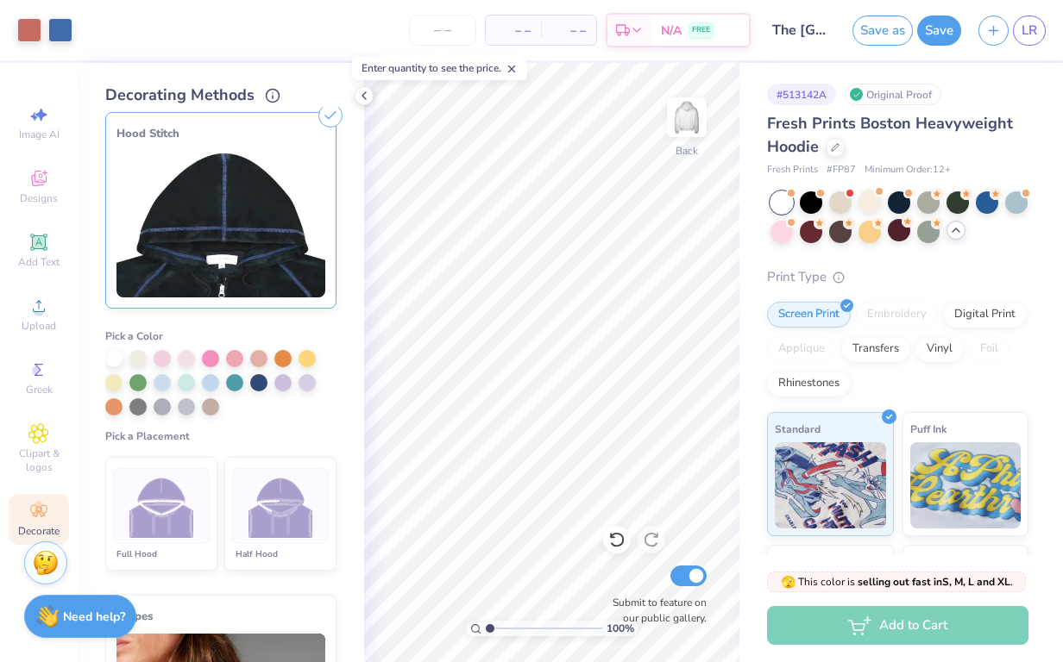
scroll to position [233, 0]
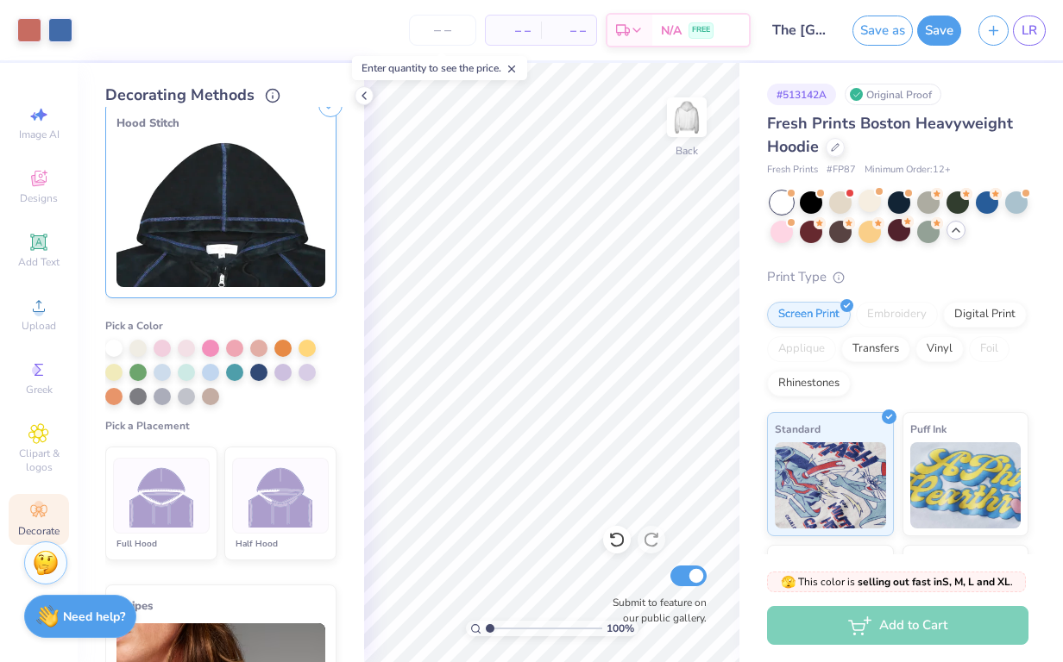
click at [298, 505] on img at bounding box center [280, 496] width 65 height 65
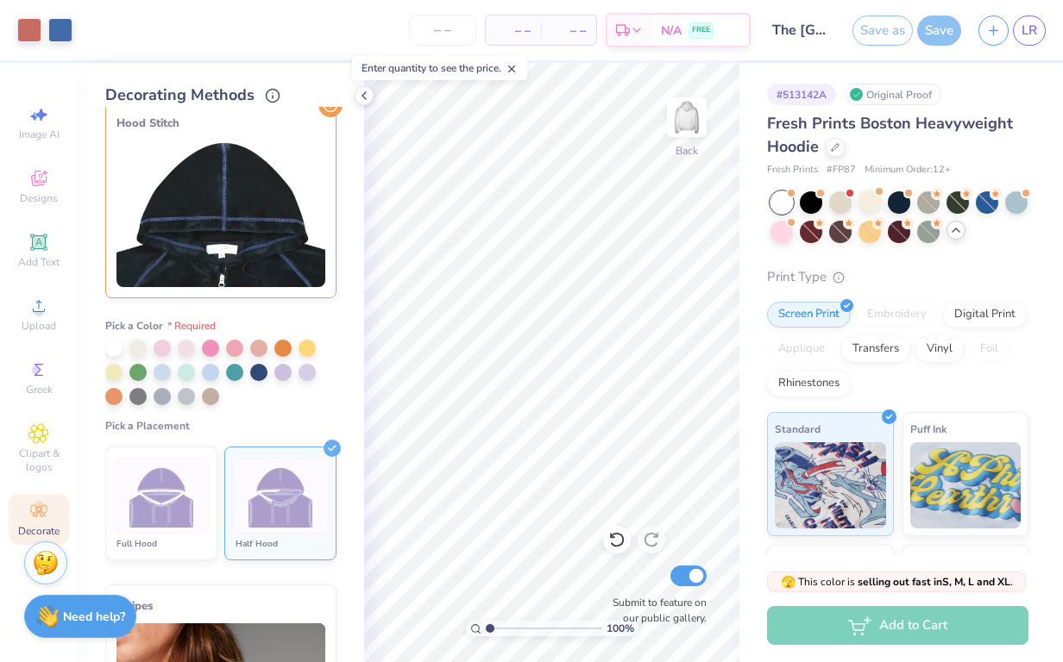
scroll to position [166, 0]
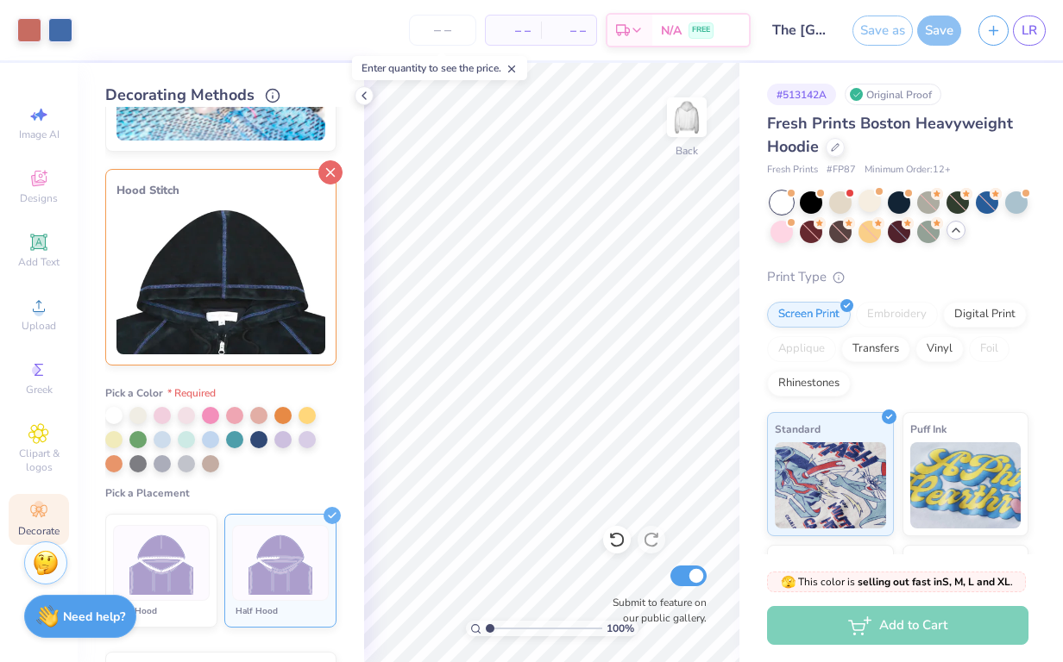
click at [328, 173] on icon at bounding box center [330, 172] width 24 height 24
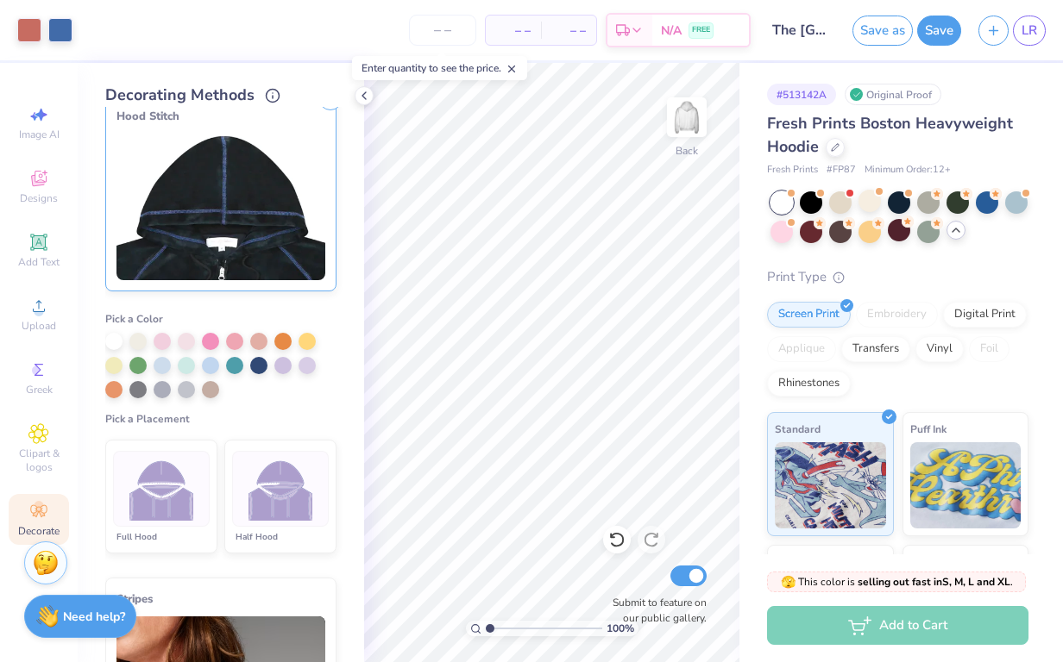
scroll to position [249, 0]
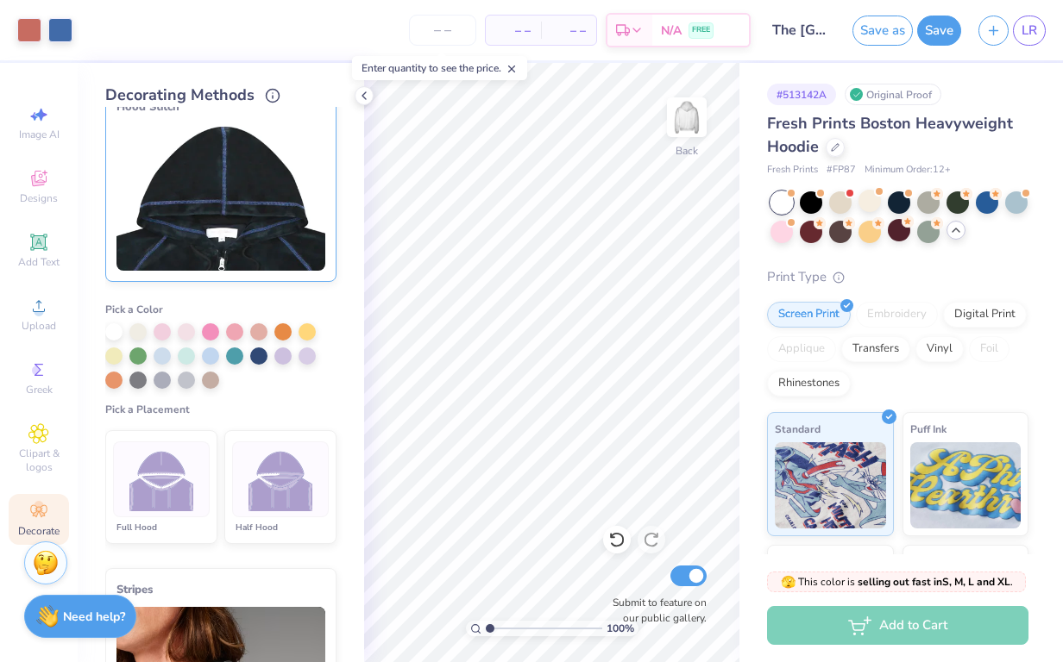
click at [296, 492] on img at bounding box center [280, 480] width 65 height 65
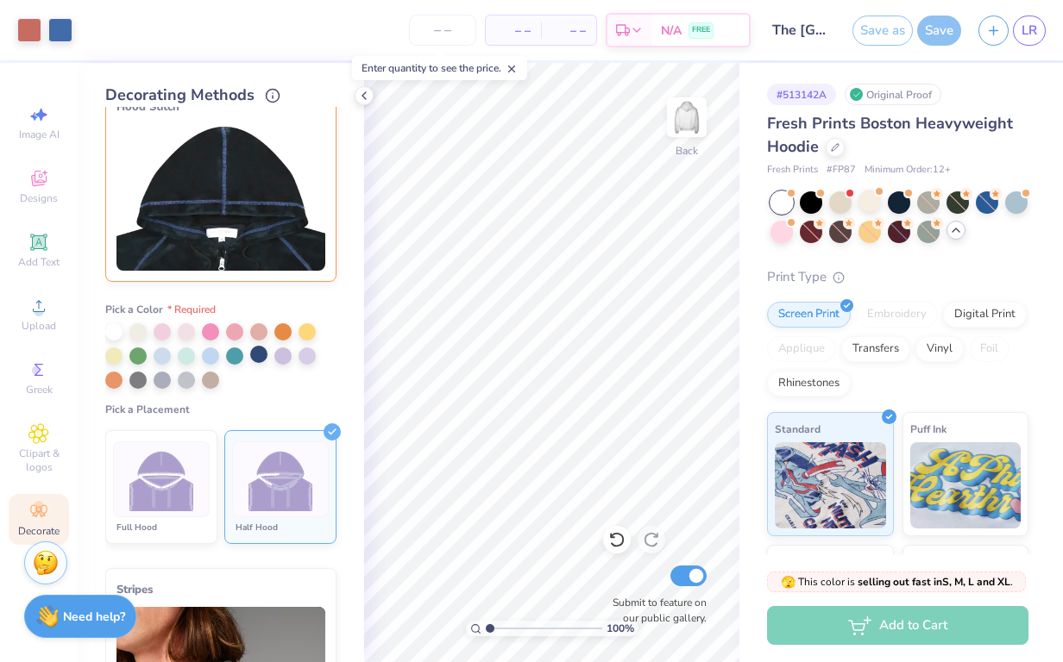
click at [263, 354] on div at bounding box center [258, 354] width 17 height 17
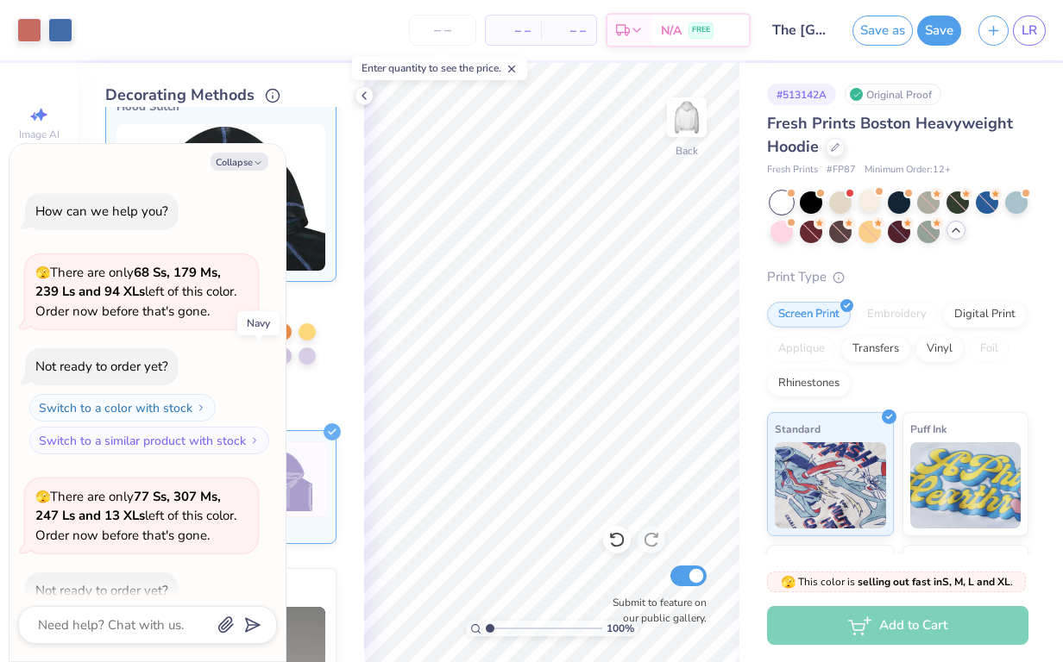
scroll to position [658, 0]
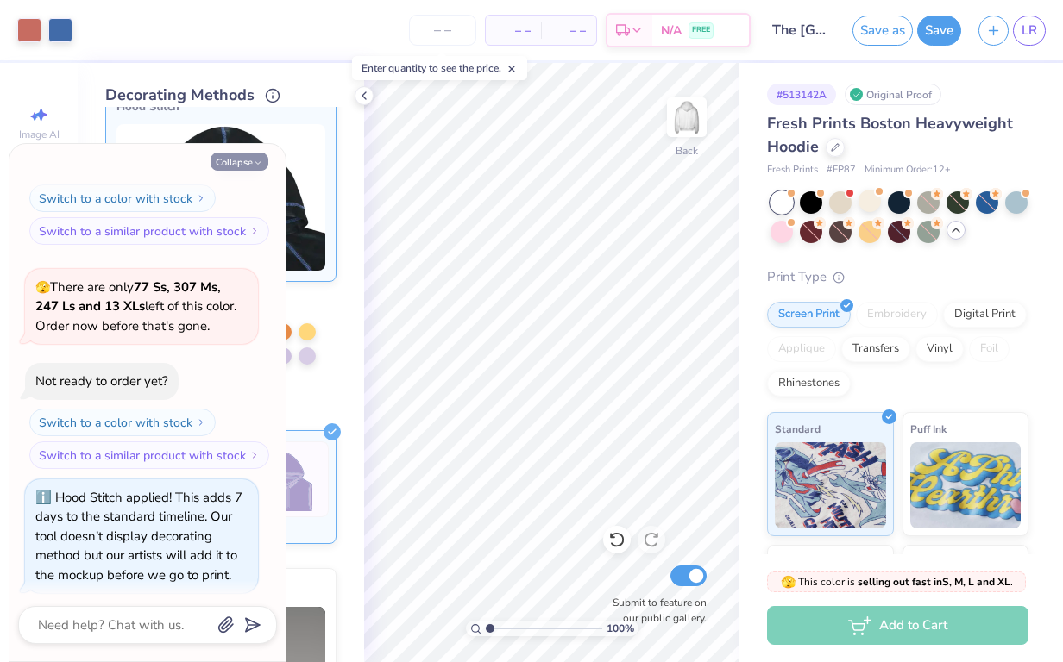
click at [254, 159] on icon "button" at bounding box center [258, 163] width 10 height 10
type textarea "x"
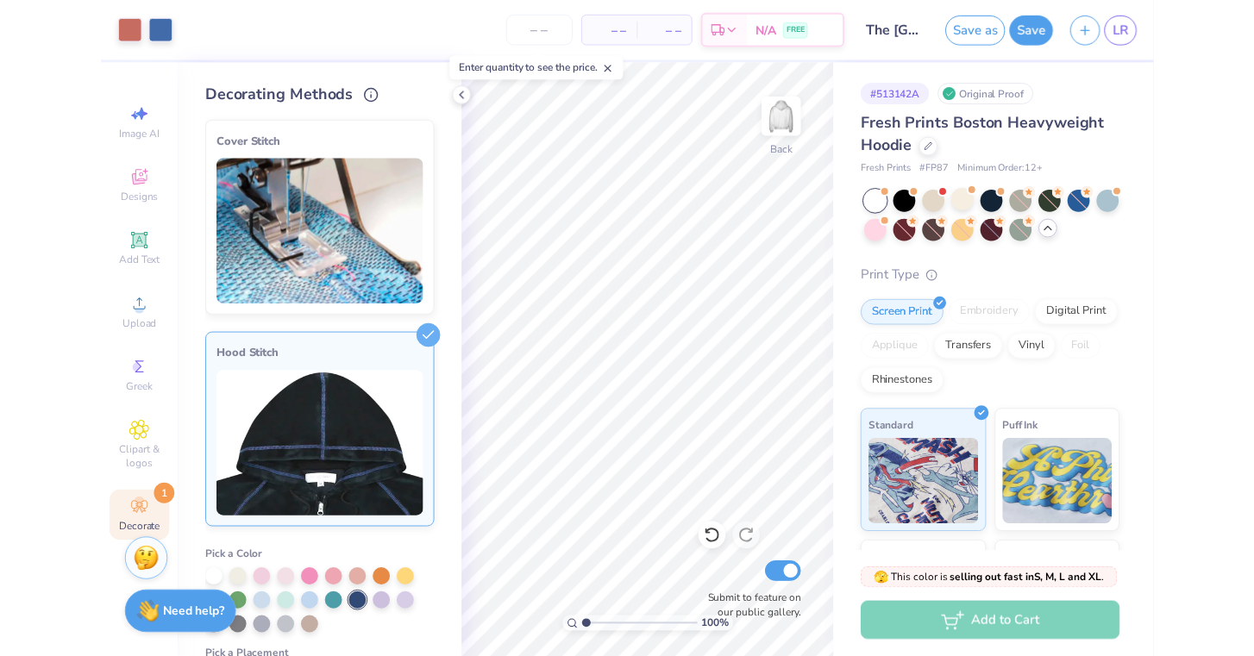
scroll to position [0, 0]
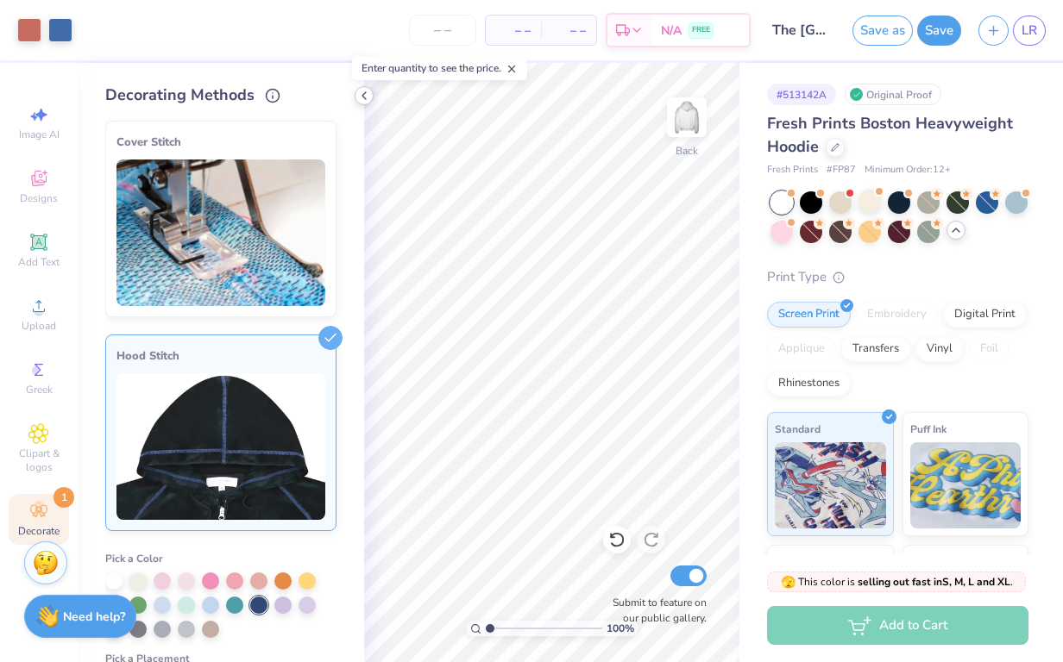
click at [364, 92] on icon at bounding box center [364, 96] width 14 height 14
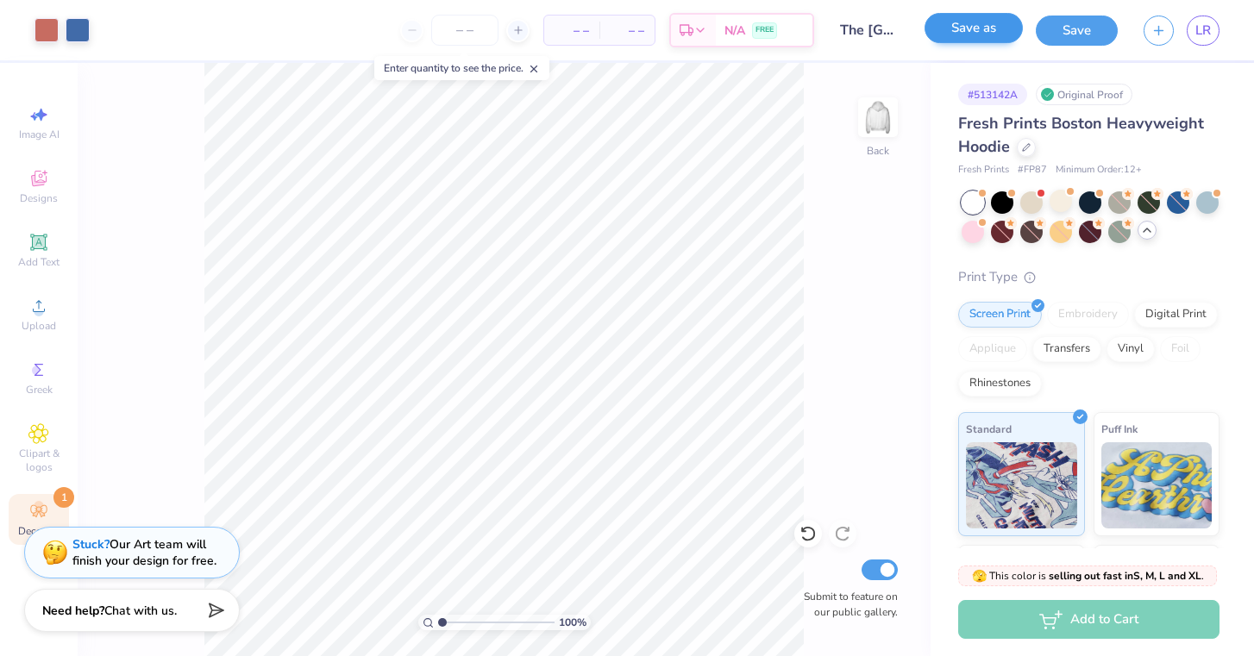
click at [970, 27] on button "Save as" at bounding box center [974, 28] width 98 height 30
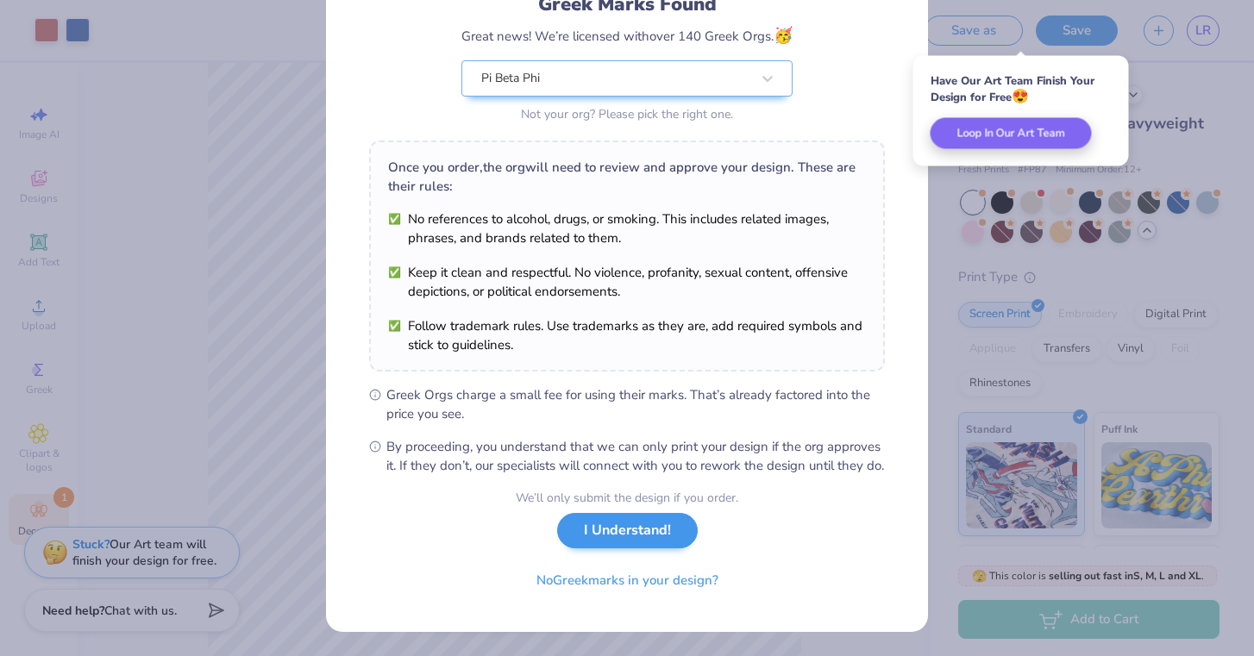
scroll to position [151, 0]
click at [649, 545] on button "I Understand!" at bounding box center [627, 530] width 141 height 35
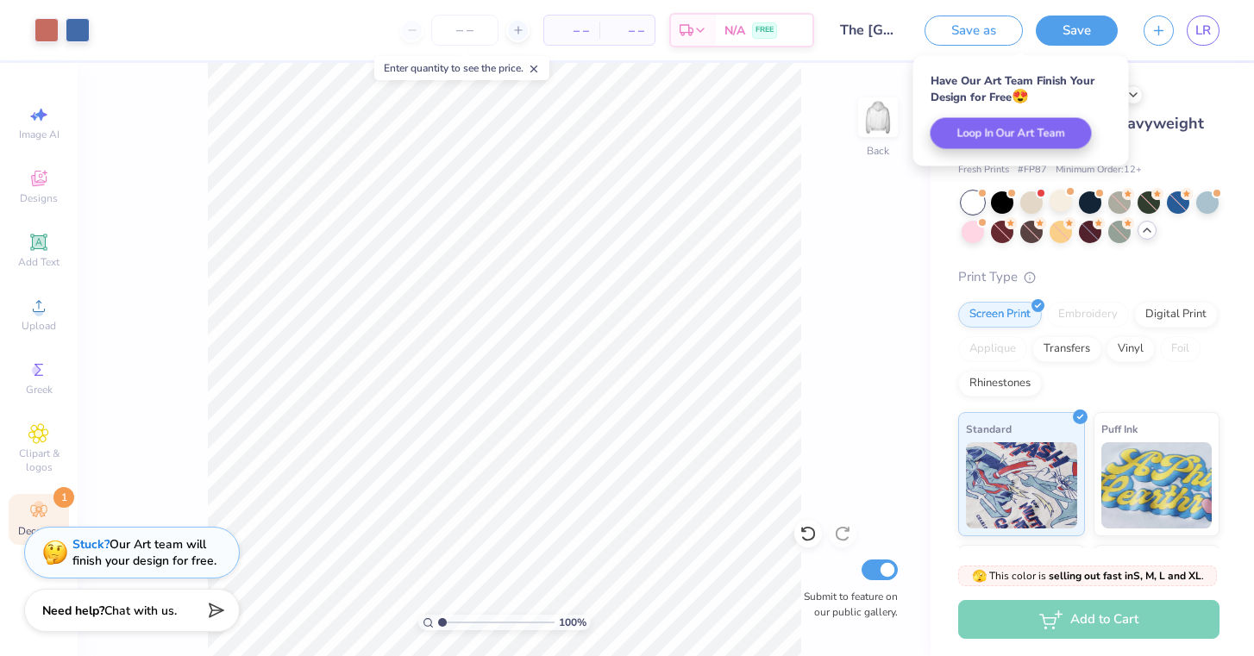
scroll to position [0, 0]
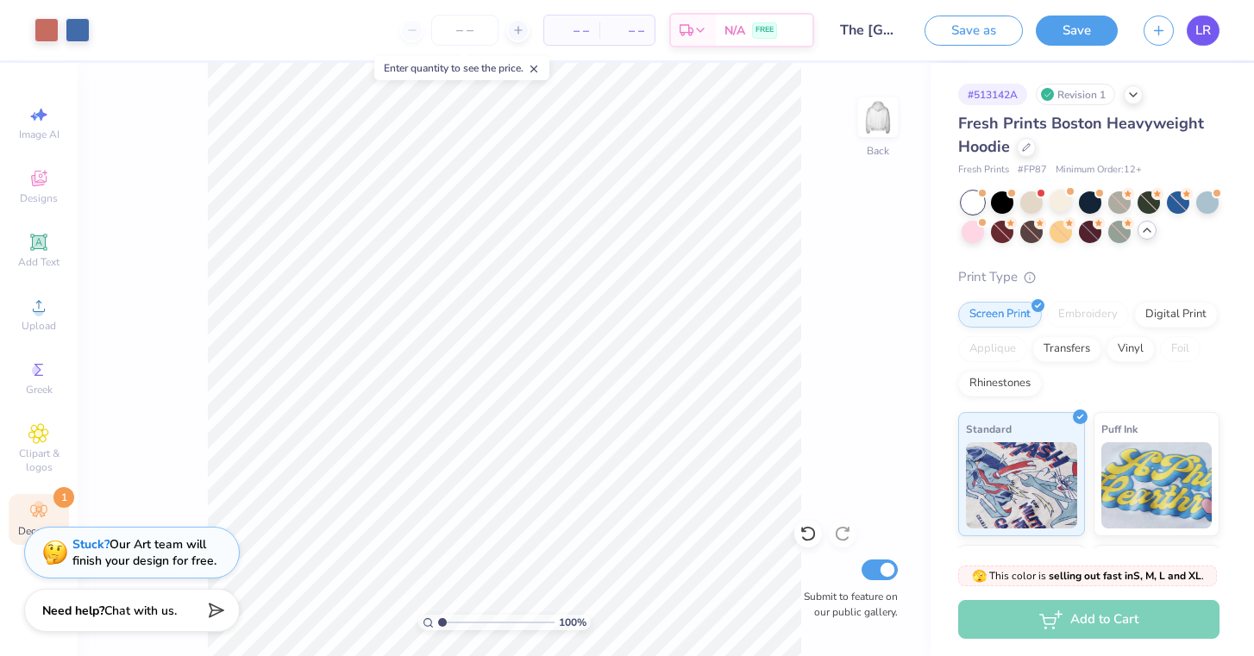
click at [1203, 35] on span "LR" at bounding box center [1203, 31] width 16 height 20
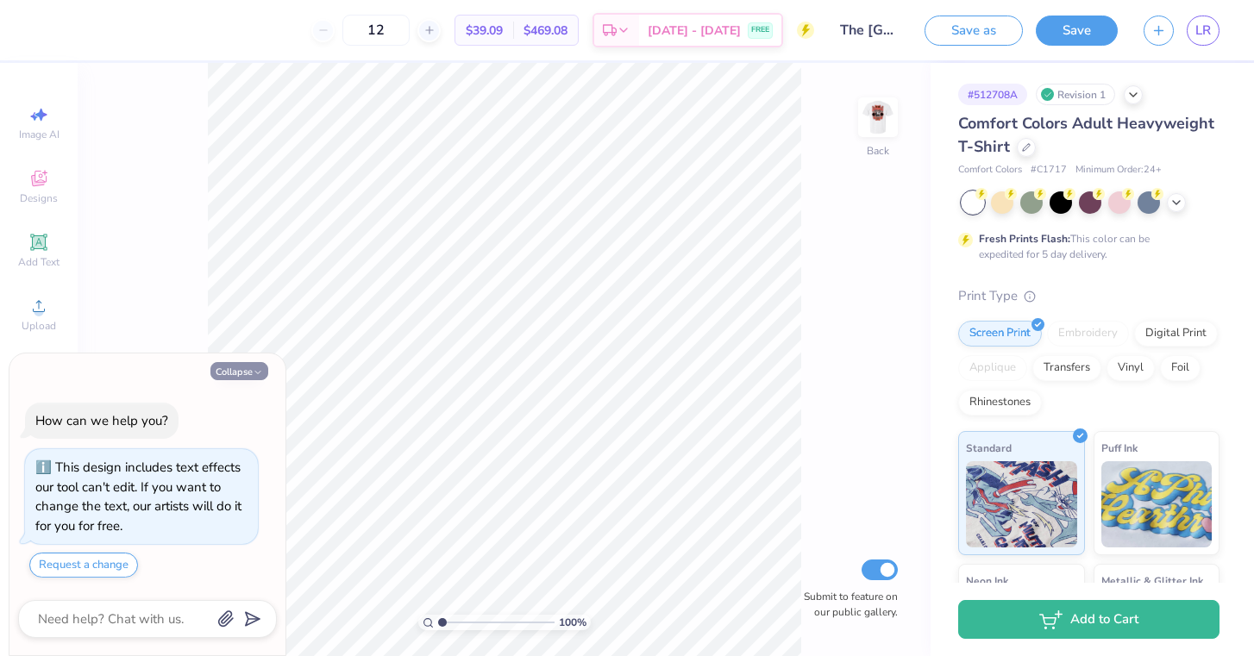
click at [259, 373] on icon "button" at bounding box center [258, 372] width 10 height 10
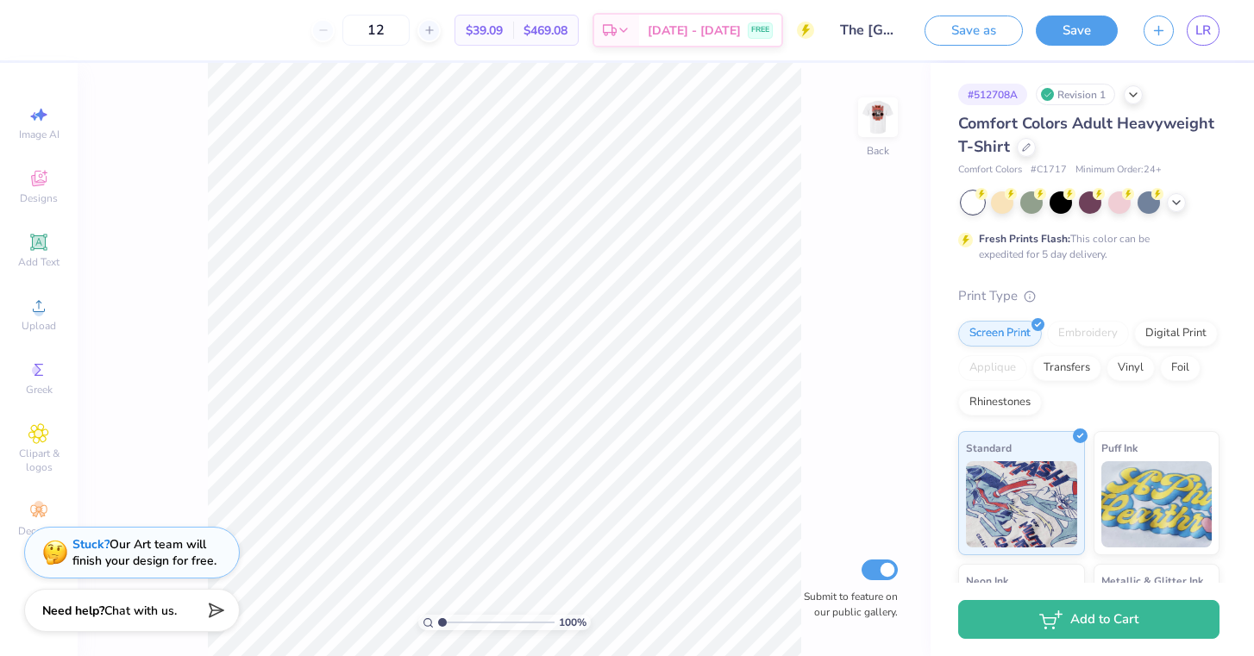
type textarea "x"
click at [871, 127] on img at bounding box center [877, 117] width 69 height 69
click at [108, 26] on div at bounding box center [109, 28] width 24 height 24
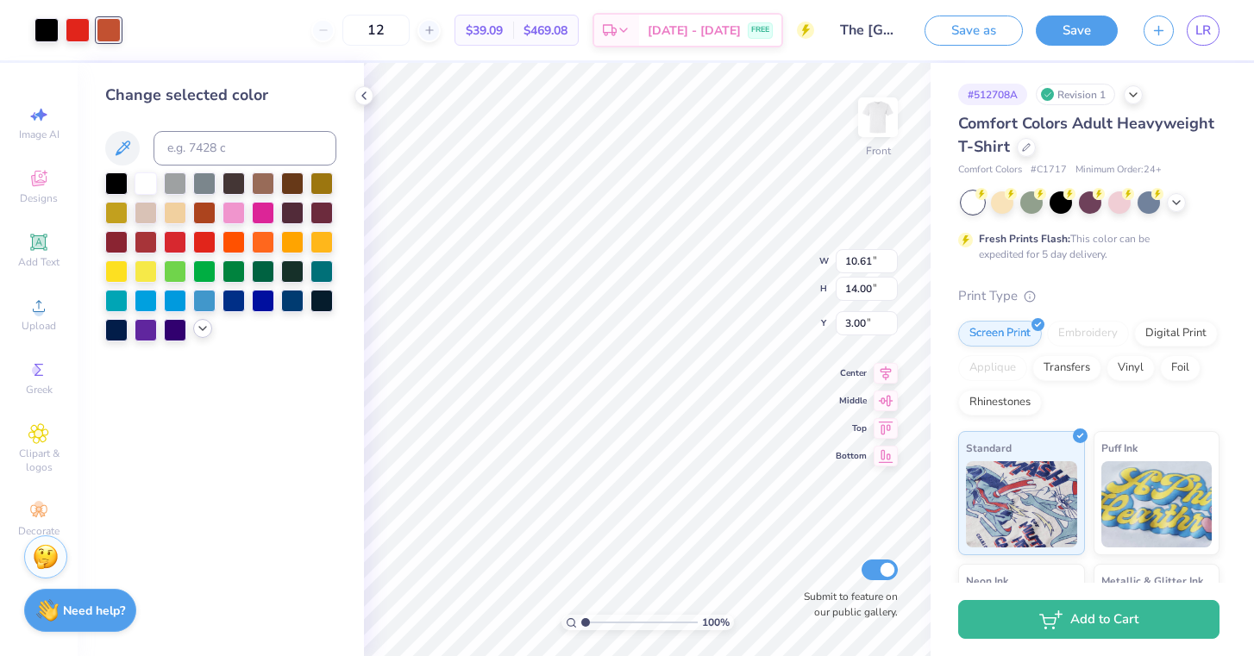
click at [206, 331] on icon at bounding box center [203, 329] width 14 height 14
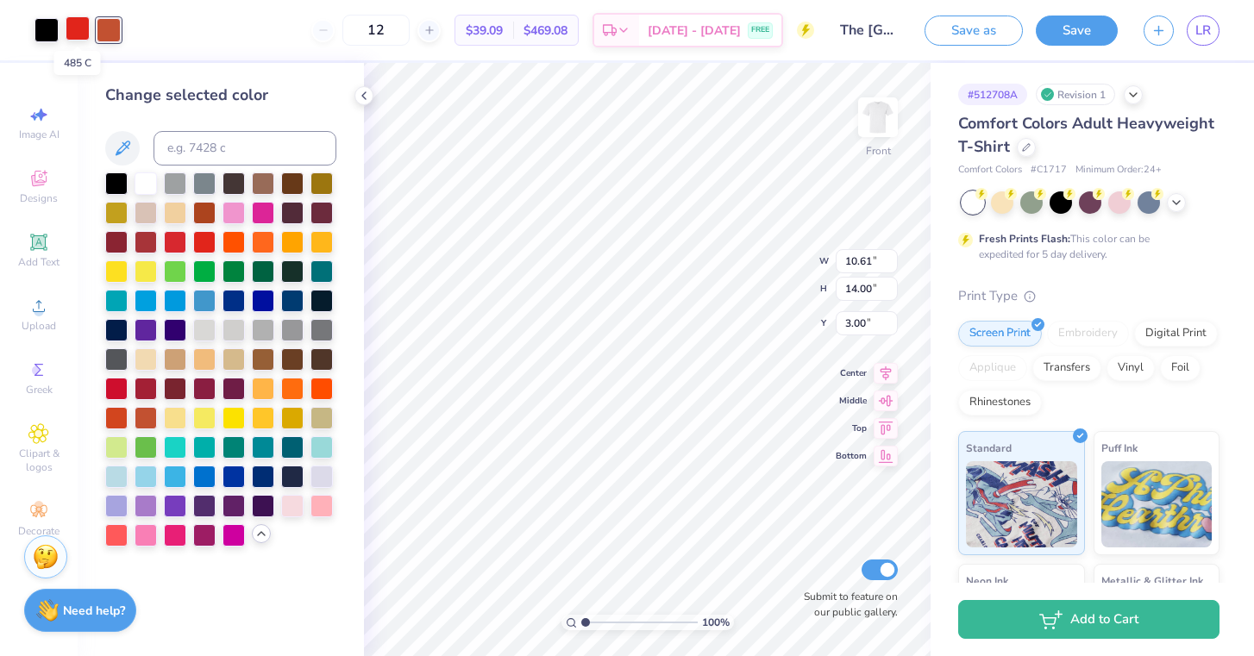
click at [77, 26] on div at bounding box center [78, 28] width 24 height 24
click at [144, 242] on div at bounding box center [146, 240] width 22 height 22
click at [103, 29] on div at bounding box center [109, 28] width 24 height 24
click at [115, 423] on div at bounding box center [116, 416] width 22 height 22
click at [46, 28] on div at bounding box center [46, 28] width 24 height 24
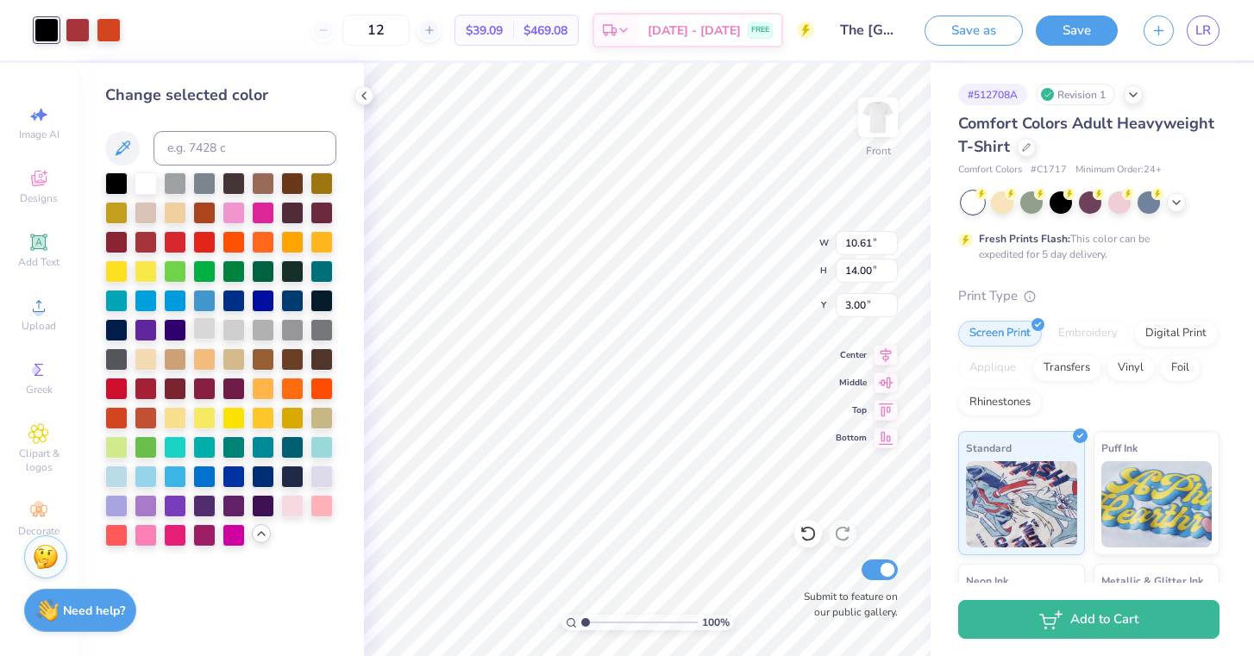
click at [207, 334] on div at bounding box center [204, 328] width 22 height 22
click at [170, 179] on div at bounding box center [175, 182] width 22 height 22
click at [151, 184] on div at bounding box center [146, 182] width 22 height 22
click at [118, 188] on div at bounding box center [116, 182] width 22 height 22
click at [235, 189] on div at bounding box center [234, 182] width 22 height 22
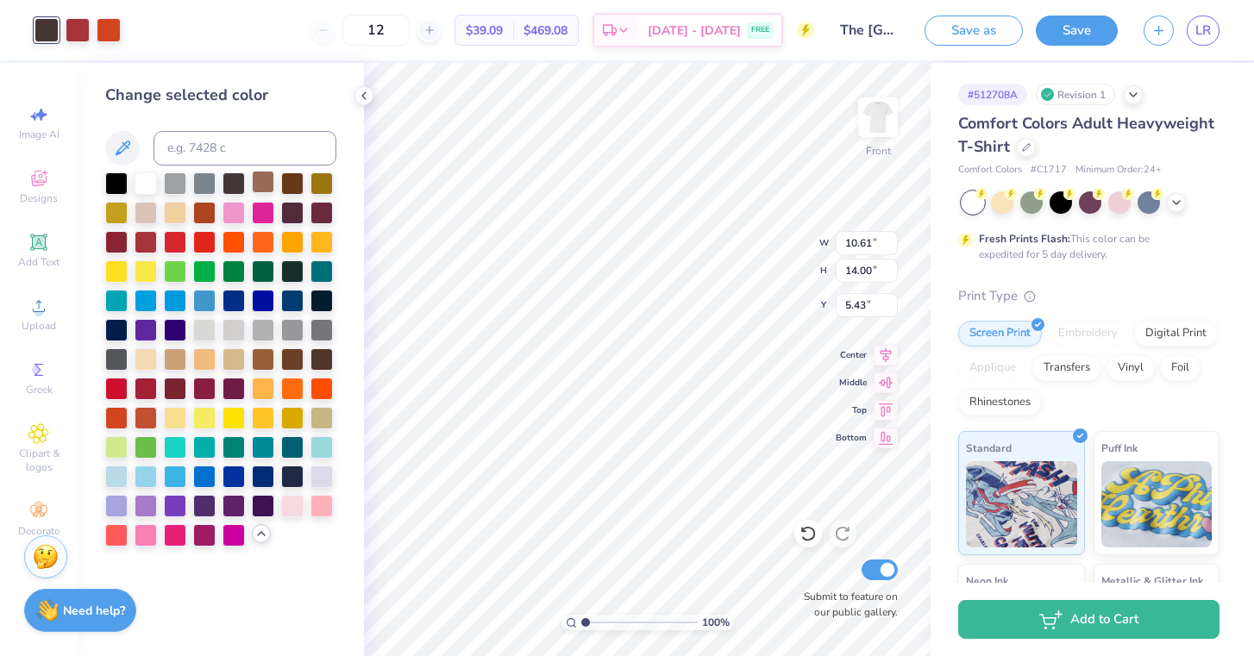
type input "5.43"
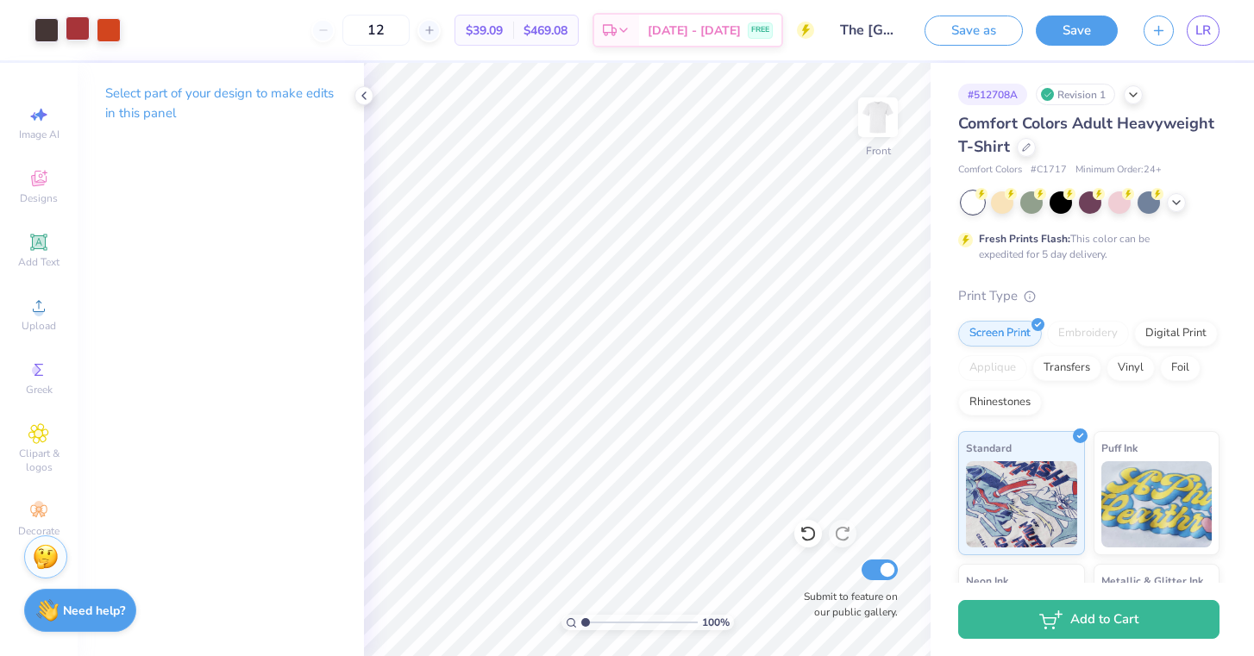
click at [71, 34] on div at bounding box center [78, 28] width 24 height 24
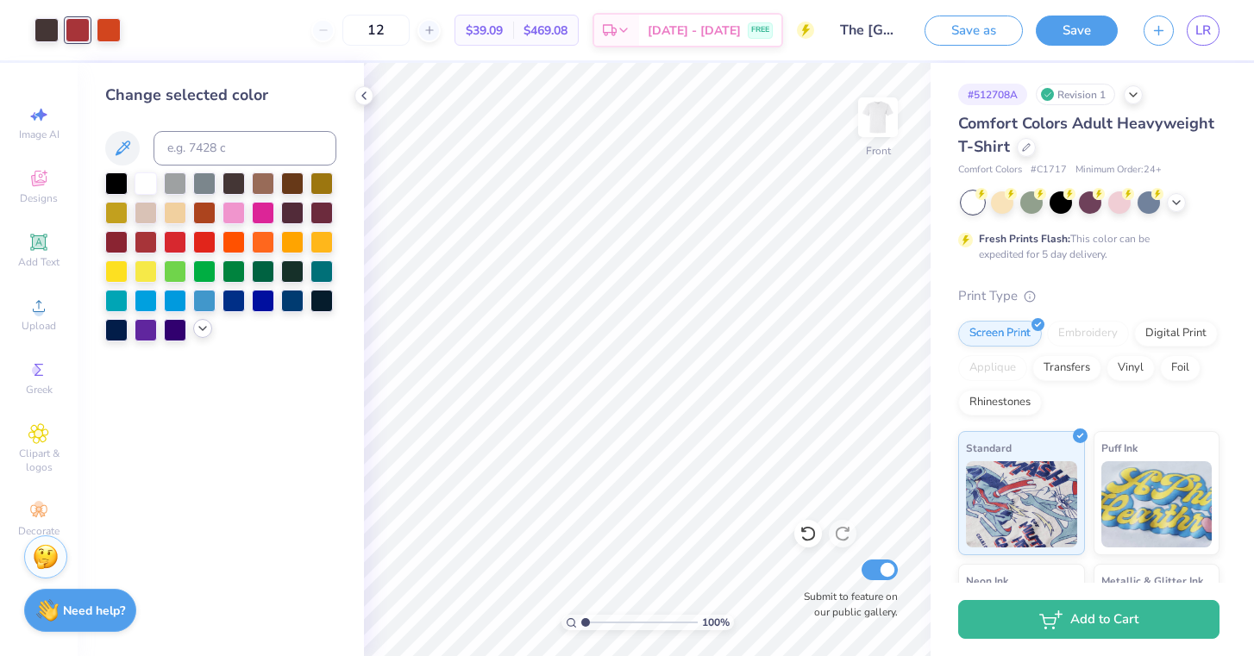
click at [203, 335] on icon at bounding box center [203, 329] width 14 height 14
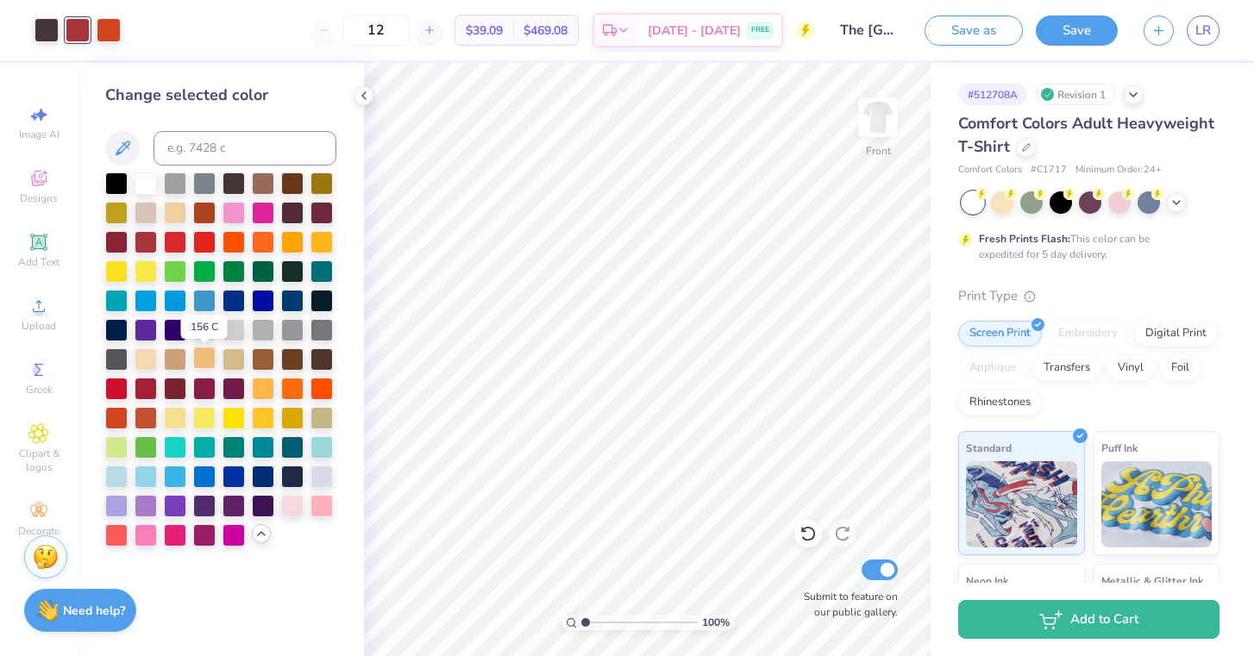
click at [202, 358] on div at bounding box center [204, 358] width 22 height 22
click at [204, 216] on div at bounding box center [204, 211] width 22 height 22
click at [109, 34] on div at bounding box center [109, 28] width 24 height 24
click at [175, 420] on div at bounding box center [175, 416] width 22 height 22
click at [807, 530] on icon at bounding box center [808, 533] width 17 height 17
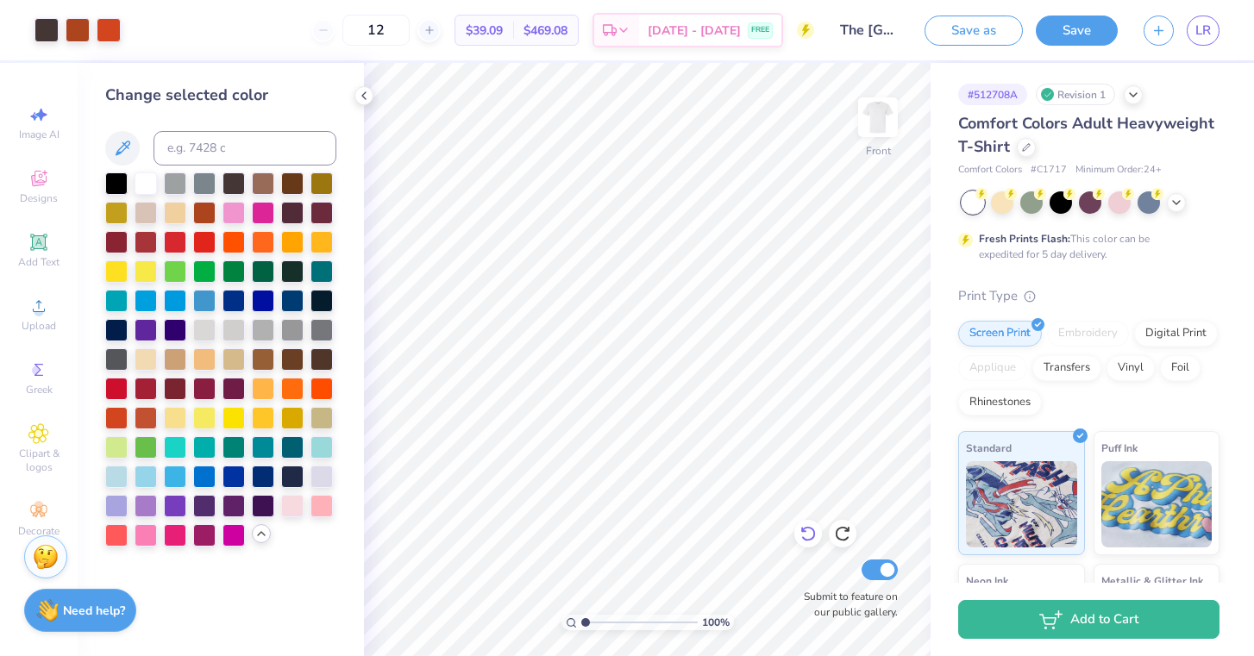
click at [807, 530] on icon at bounding box center [808, 533] width 17 height 17
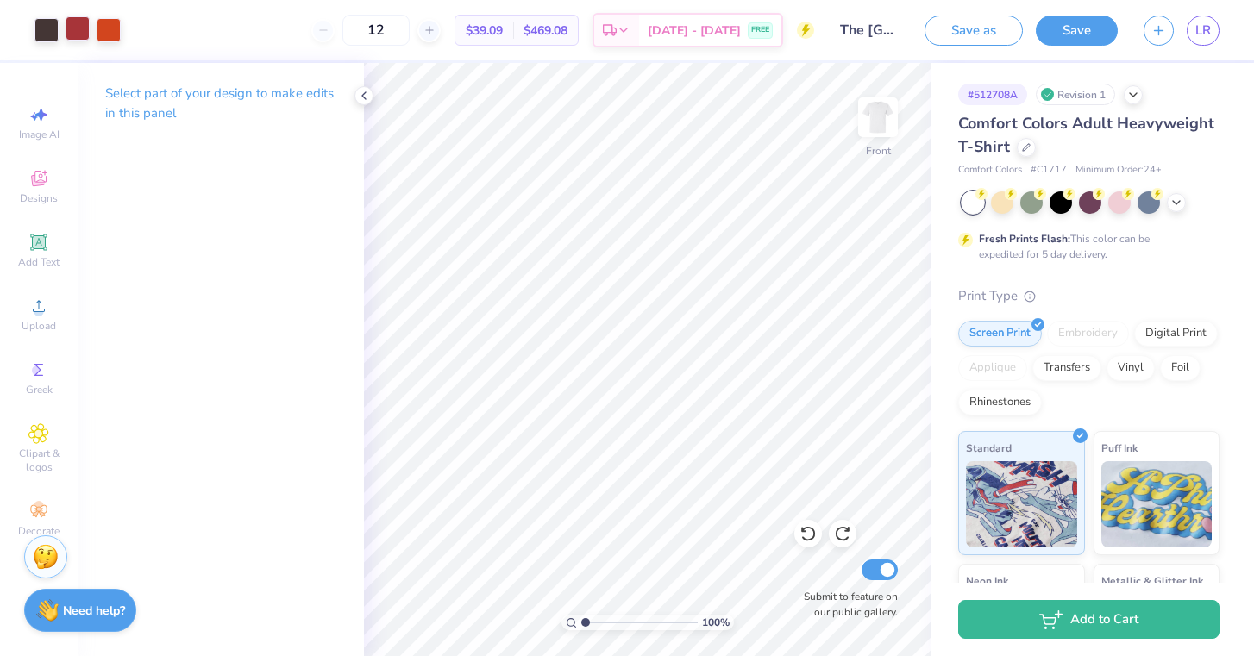
click at [71, 26] on div at bounding box center [78, 28] width 24 height 24
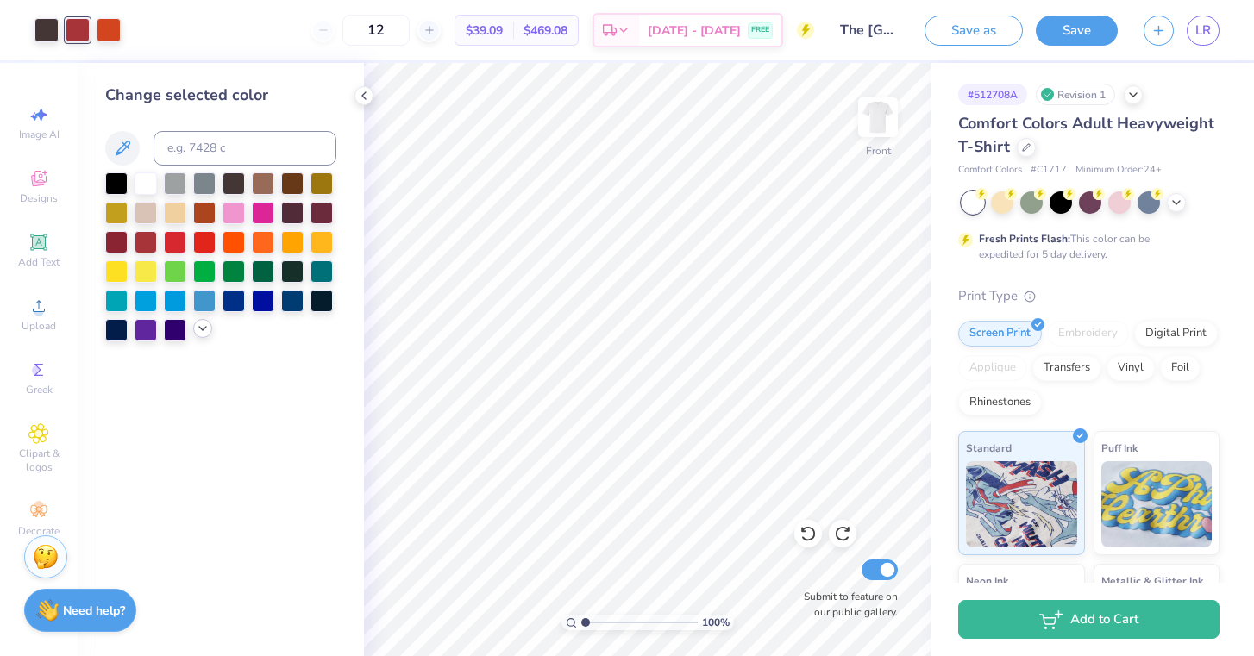
click at [201, 335] on icon at bounding box center [203, 329] width 14 height 14
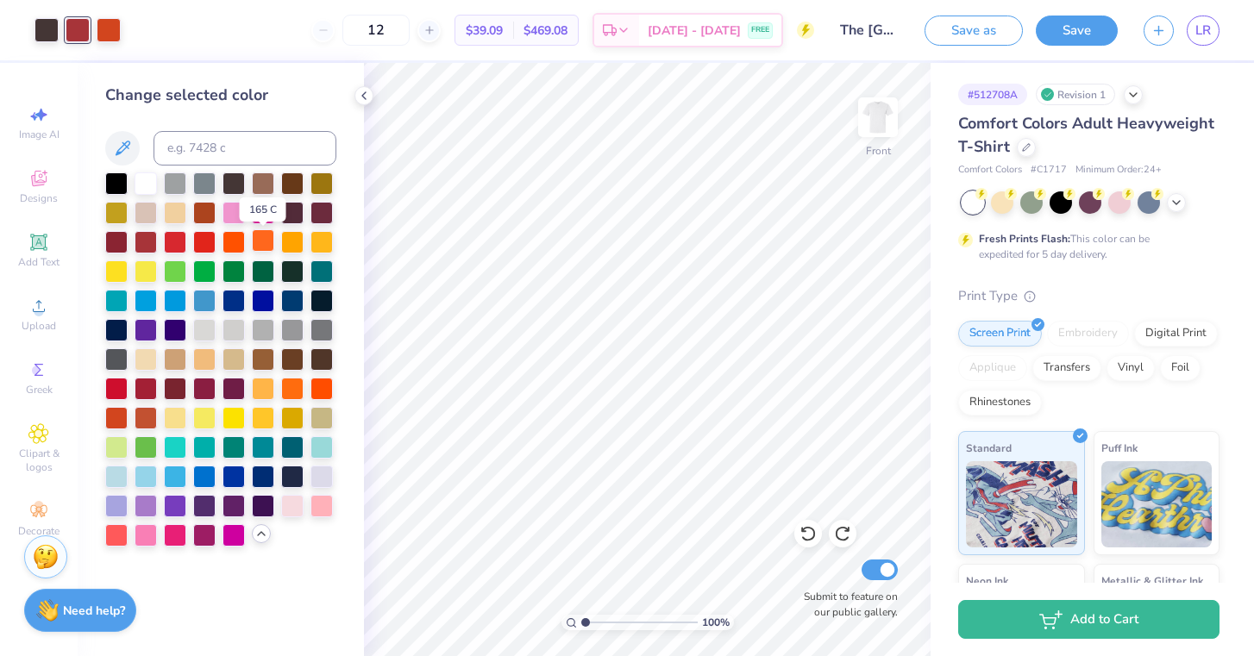
click at [267, 248] on div at bounding box center [263, 240] width 22 height 22
click at [200, 367] on div at bounding box center [204, 358] width 22 height 22
click at [106, 21] on div at bounding box center [109, 28] width 24 height 24
click at [205, 210] on div at bounding box center [204, 211] width 22 height 22
click at [80, 35] on div at bounding box center [78, 28] width 24 height 24
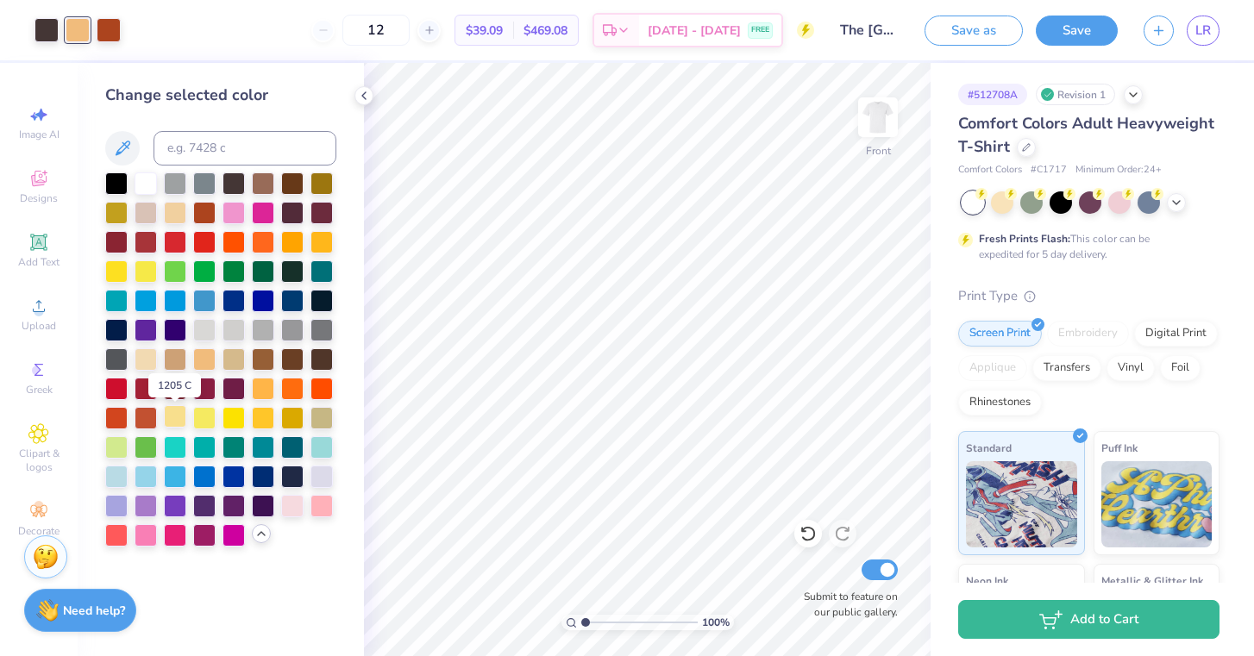
click at [178, 417] on div at bounding box center [175, 416] width 22 height 22
click at [112, 33] on div at bounding box center [109, 28] width 24 height 24
click at [152, 362] on div at bounding box center [146, 358] width 22 height 22
click at [48, 36] on div at bounding box center [46, 28] width 24 height 24
click at [268, 185] on div at bounding box center [263, 182] width 22 height 22
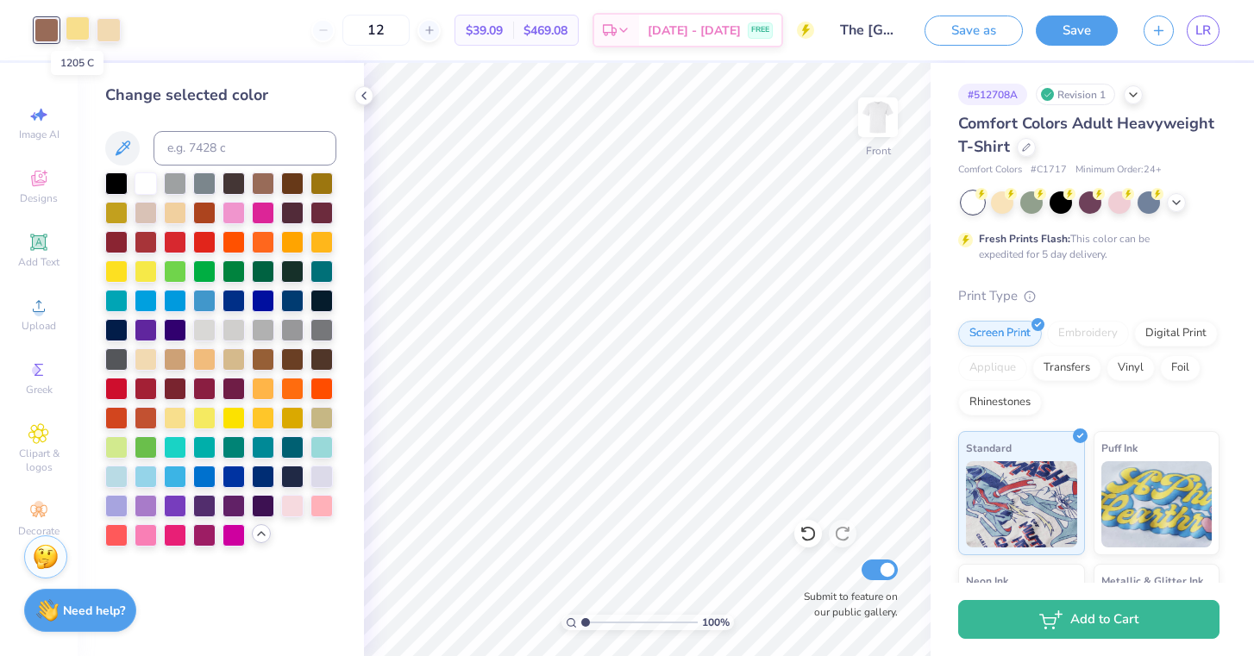
click at [72, 28] on div at bounding box center [78, 28] width 24 height 24
click at [204, 211] on div at bounding box center [204, 211] width 22 height 22
click at [110, 34] on div at bounding box center [109, 28] width 24 height 24
click at [174, 245] on div at bounding box center [175, 240] width 22 height 22
click at [54, 32] on div at bounding box center [46, 28] width 24 height 24
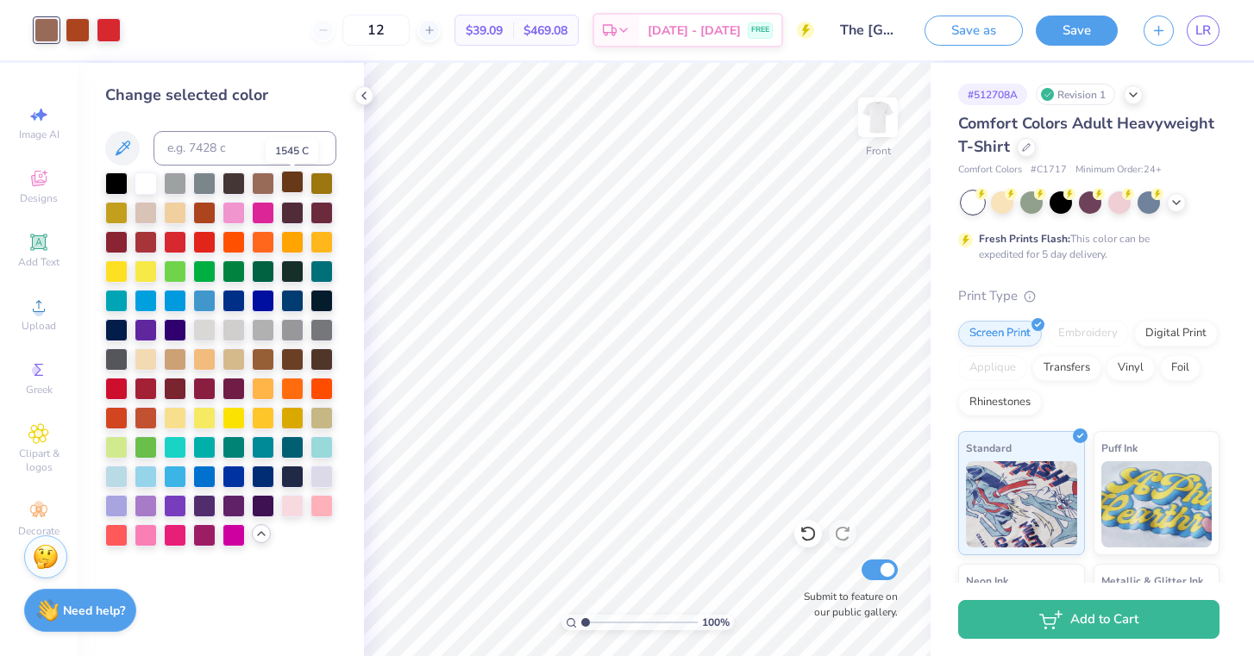
click at [289, 183] on div at bounding box center [292, 182] width 22 height 22
click at [229, 185] on div at bounding box center [234, 182] width 22 height 22
click at [84, 31] on div at bounding box center [78, 28] width 24 height 24
click at [119, 421] on div at bounding box center [116, 416] width 22 height 22
click at [131, 154] on icon at bounding box center [122, 148] width 21 height 21
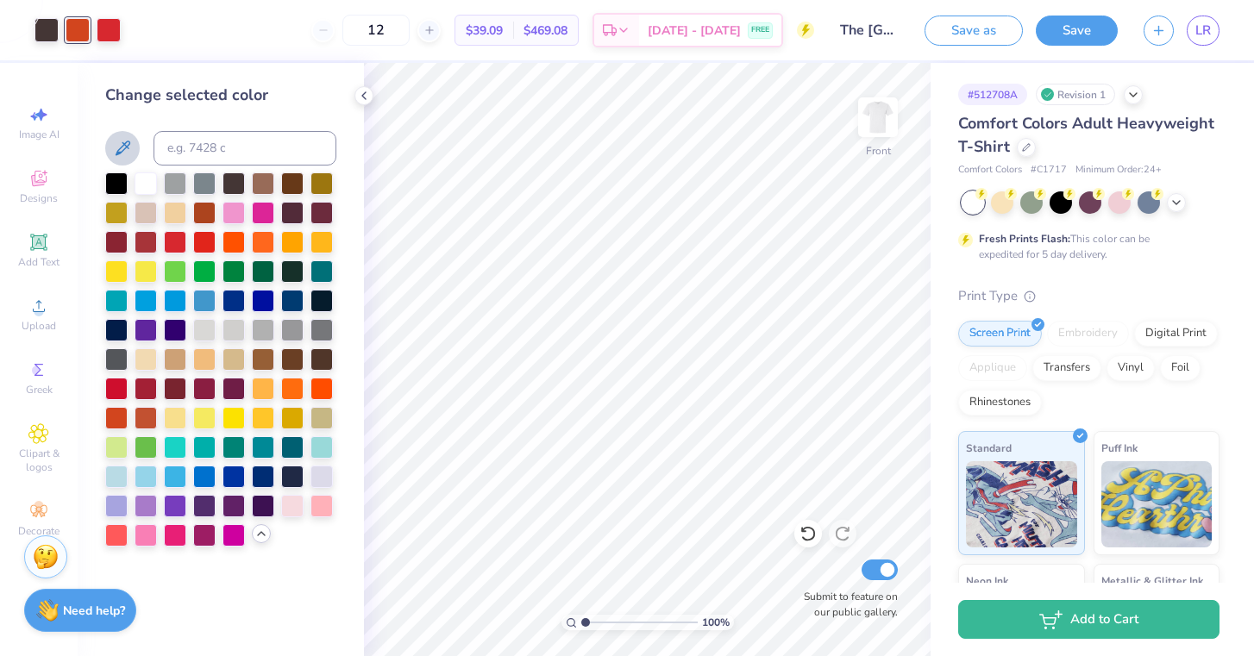
click at [125, 149] on icon at bounding box center [123, 148] width 15 height 15
click at [238, 362] on div at bounding box center [234, 358] width 22 height 22
click at [207, 357] on div at bounding box center [204, 358] width 22 height 22
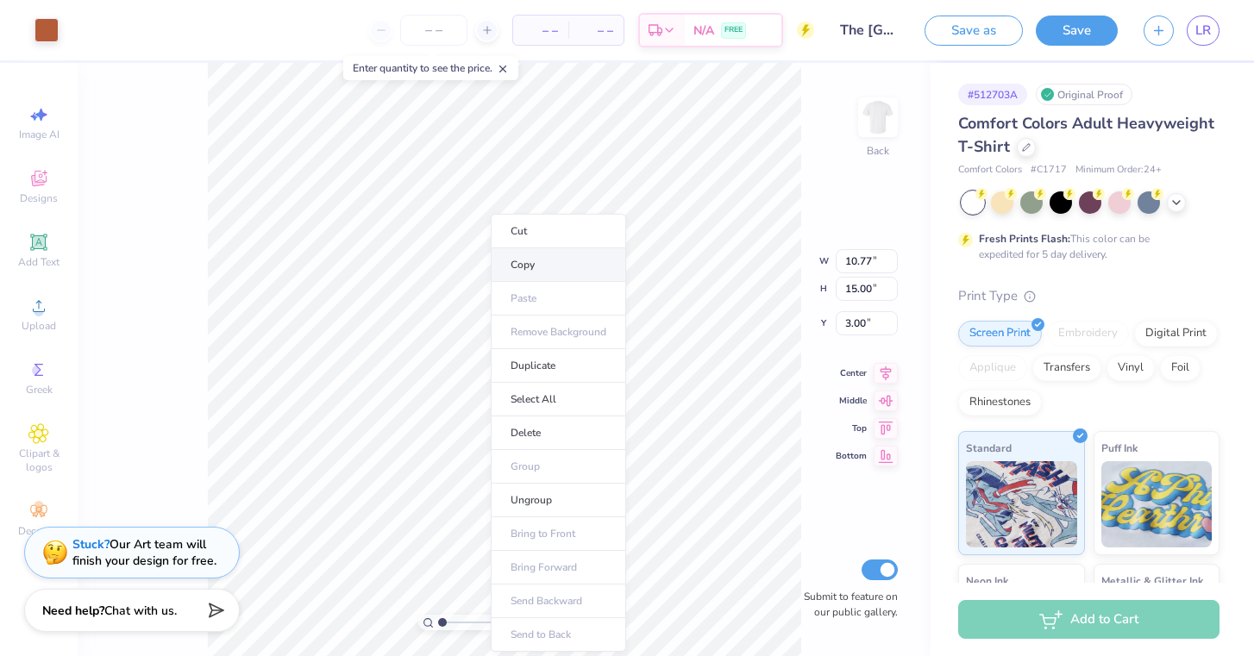
click at [550, 262] on li "Copy" at bounding box center [558, 265] width 135 height 34
click at [887, 120] on img at bounding box center [877, 117] width 69 height 69
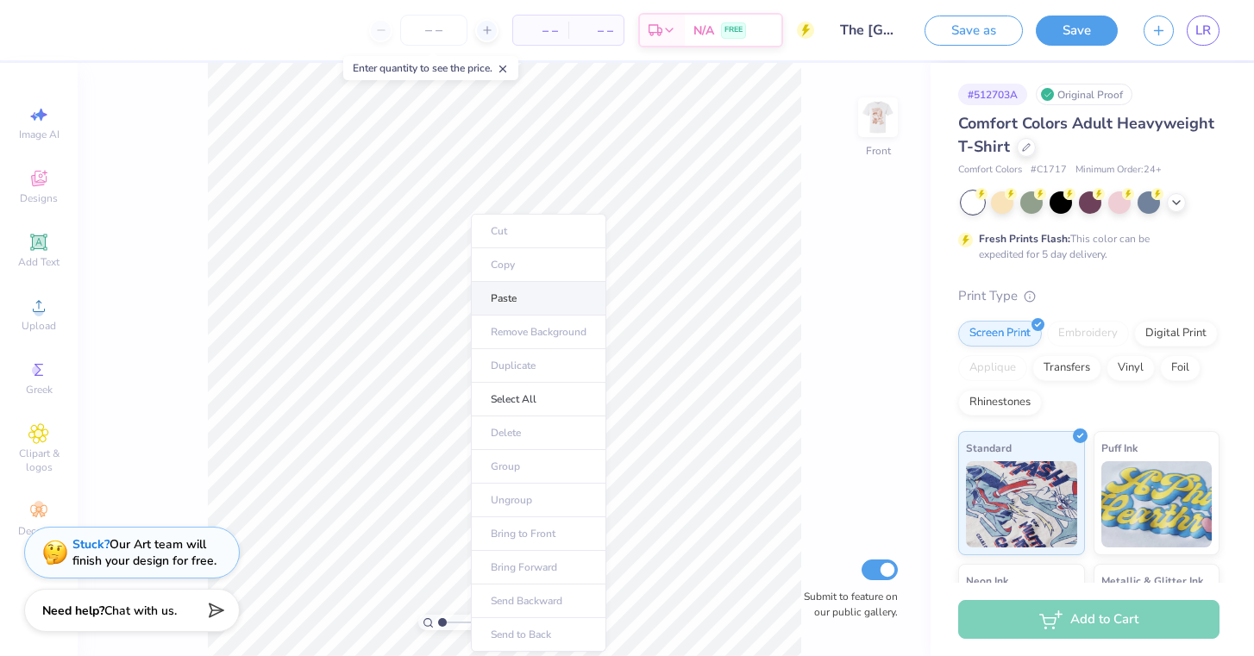
click at [524, 295] on li "Paste" at bounding box center [538, 299] width 135 height 34
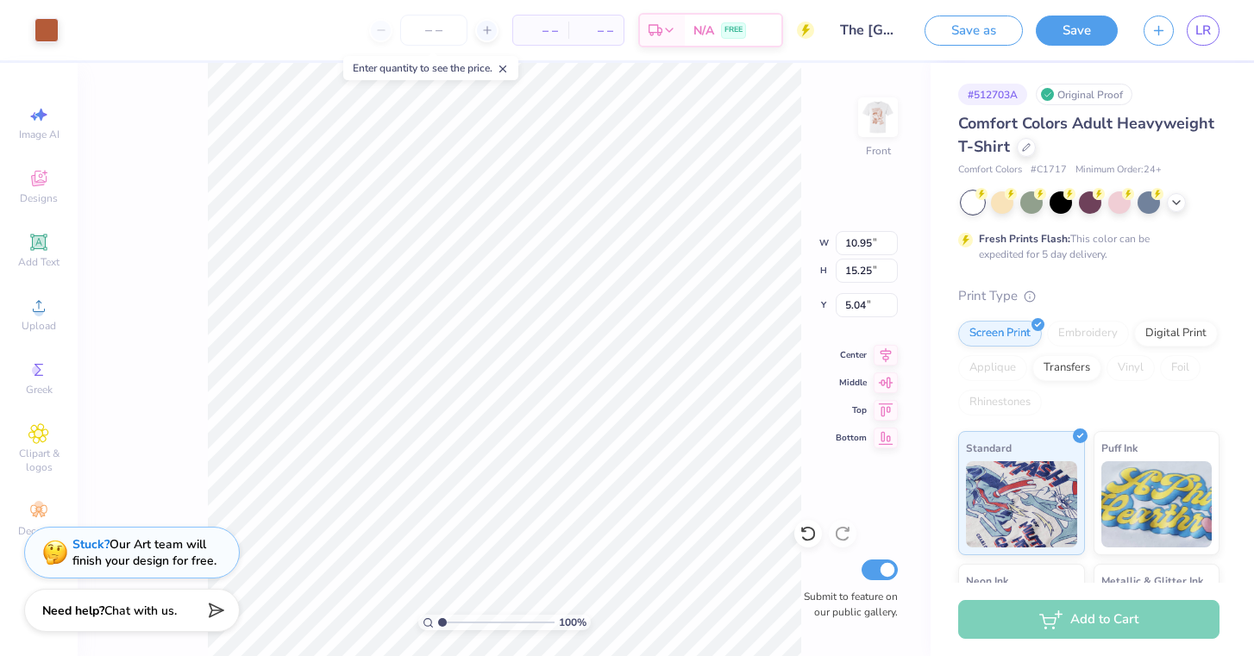
type input "6.13"
click at [880, 125] on img at bounding box center [877, 117] width 69 height 69
click at [896, 118] on img at bounding box center [877, 117] width 69 height 69
type input "3.92"
